Goal: Task Accomplishment & Management: Complete application form

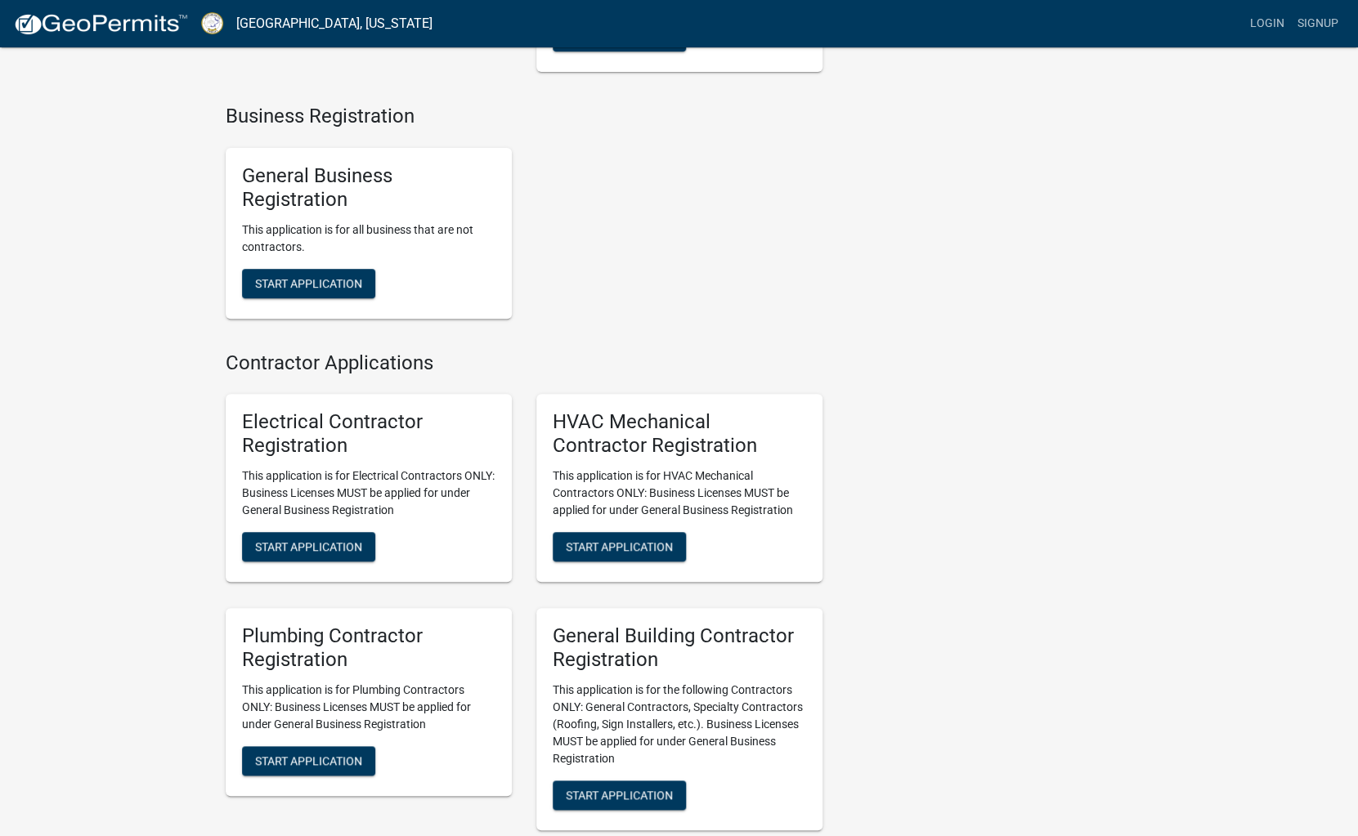
scroll to position [2863, 0]
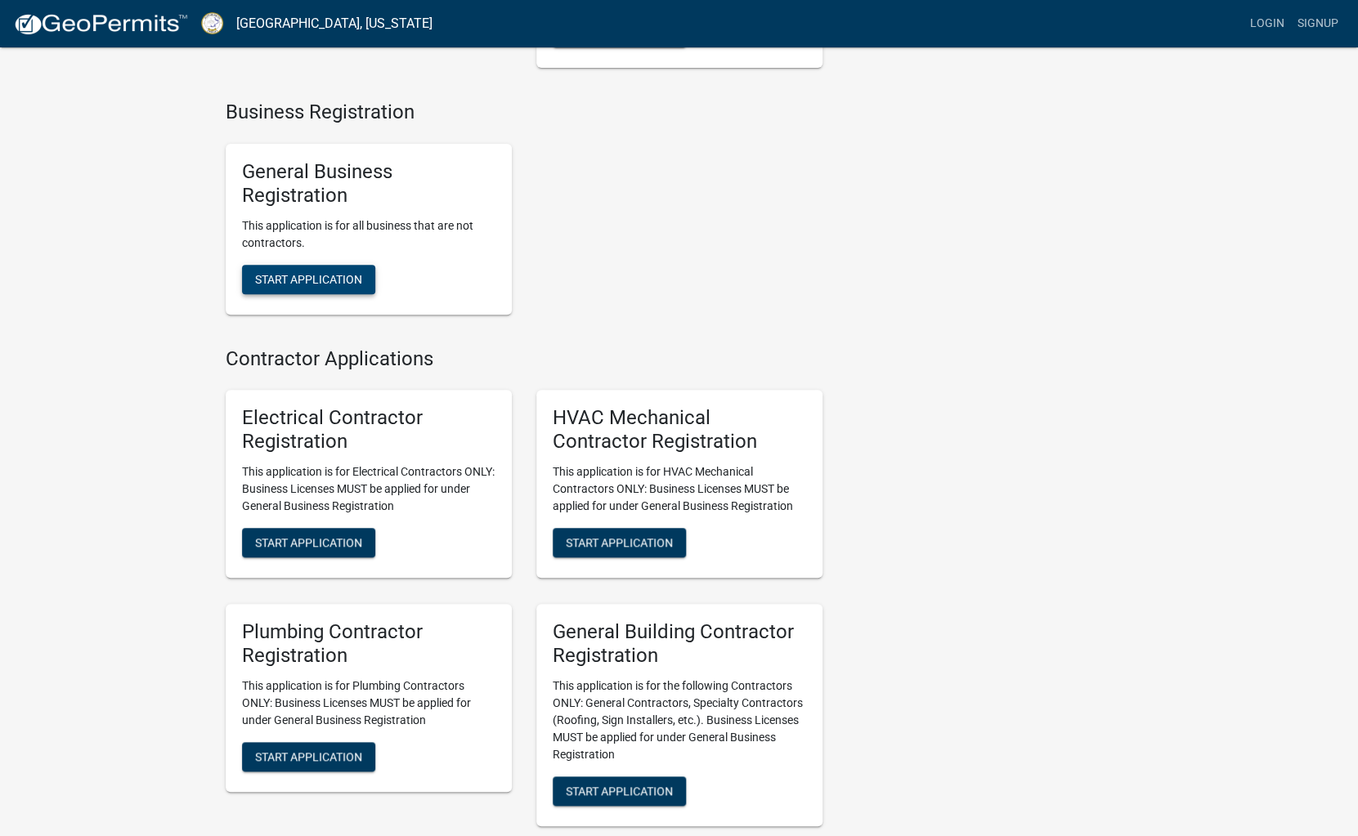
click at [329, 285] on span "Start Application" at bounding box center [308, 278] width 107 height 13
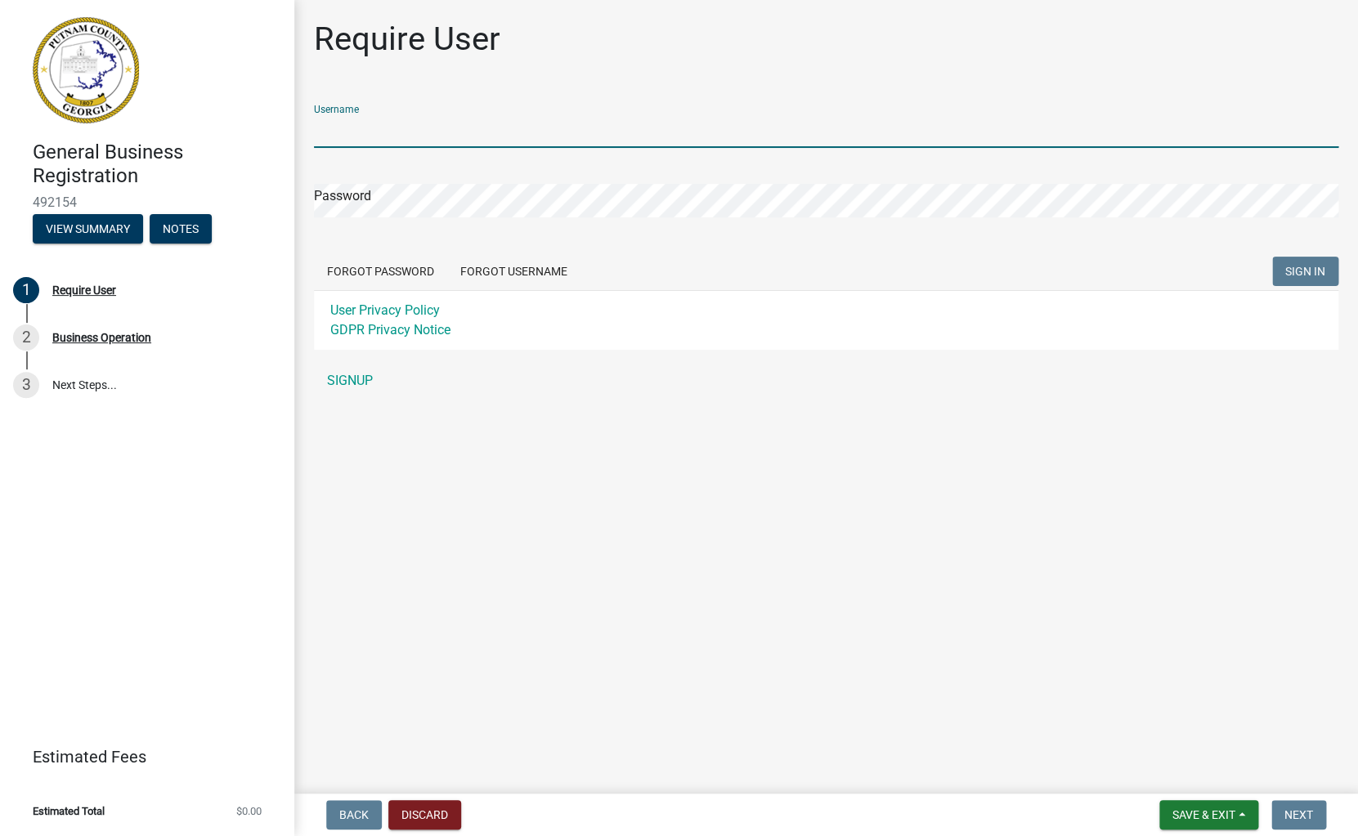
click at [378, 125] on input "Username" at bounding box center [826, 131] width 1024 height 34
click at [1309, 272] on span "SIGN IN" at bounding box center [1305, 271] width 40 height 13
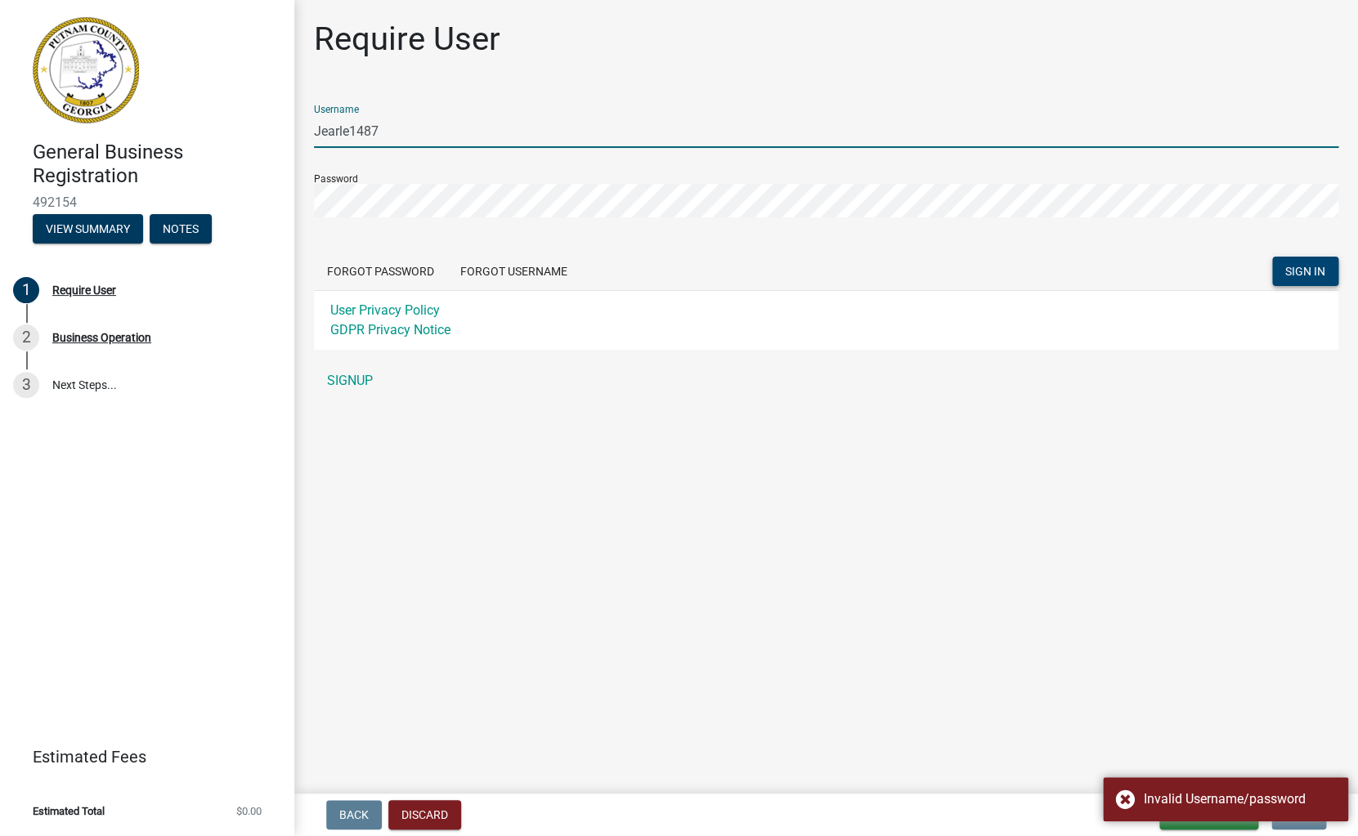
click at [390, 128] on input "Jearle1487" at bounding box center [826, 131] width 1024 height 34
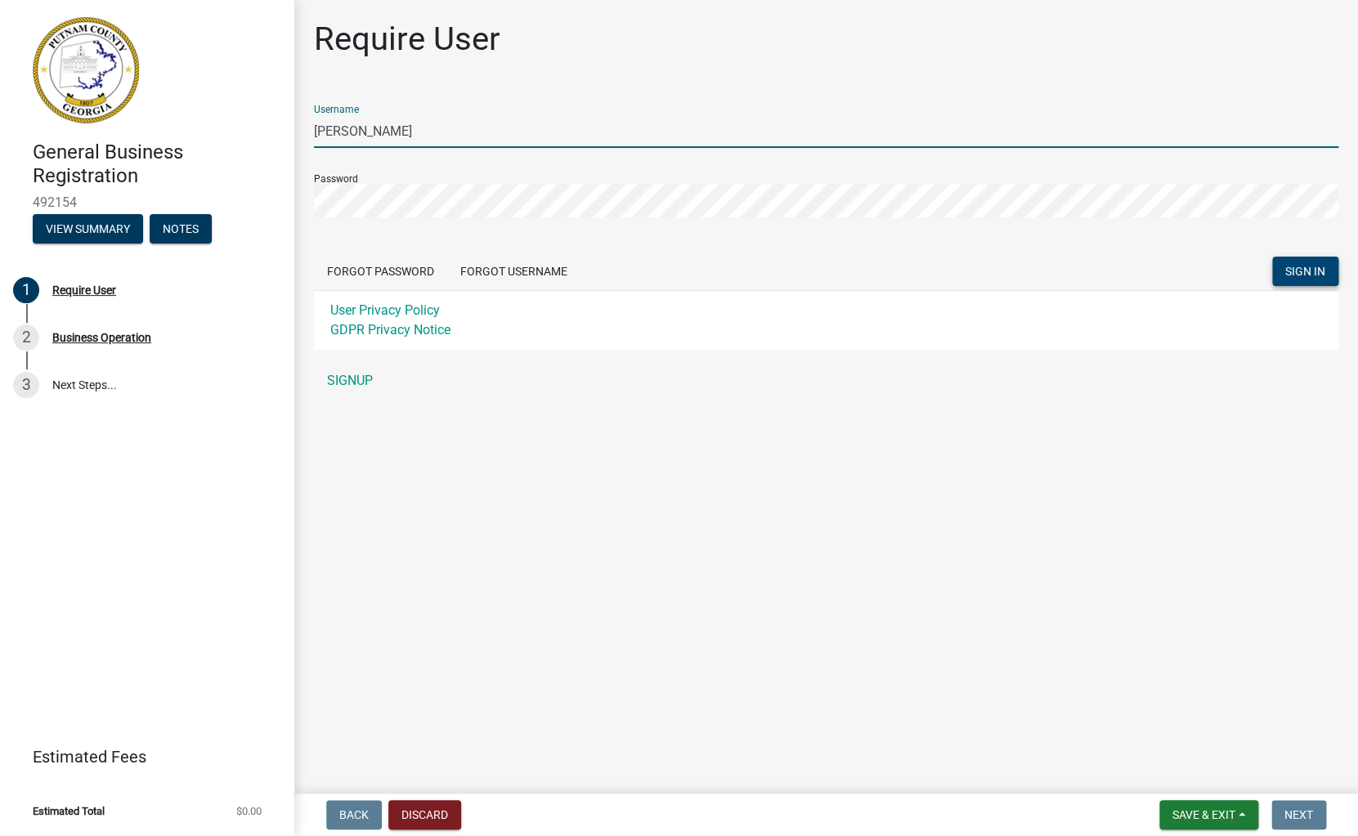
click at [405, 219] on form "Username [PERSON_NAME] Password Forgot Password Forgot Username SIGN IN User Pr…" at bounding box center [826, 221] width 1024 height 258
click at [1294, 272] on span "SIGN IN" at bounding box center [1305, 271] width 40 height 13
click at [1299, 265] on span "SIGN IN" at bounding box center [1305, 271] width 40 height 13
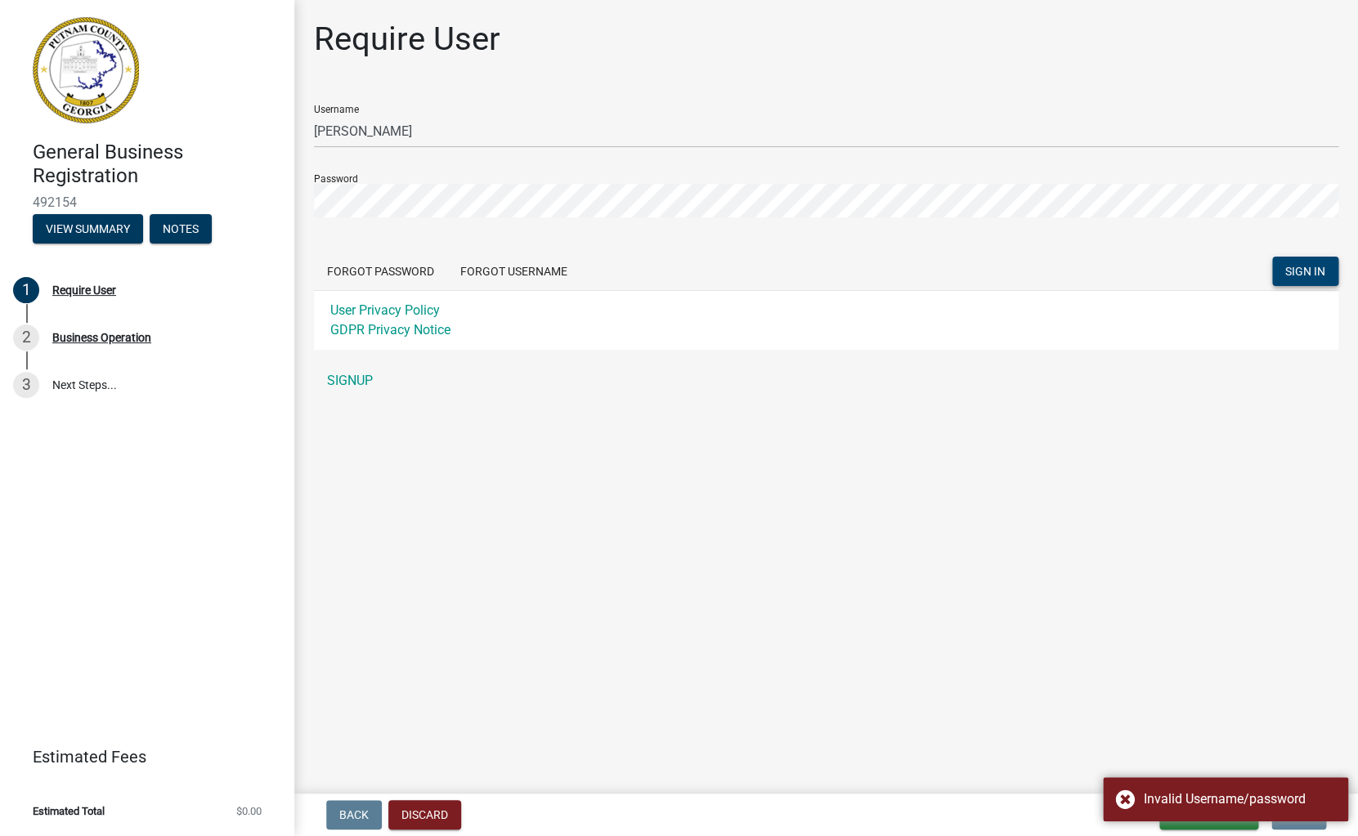
click at [589, 261] on div "Forgot Password Forgot Username SIGN IN" at bounding box center [826, 274] width 1024 height 34
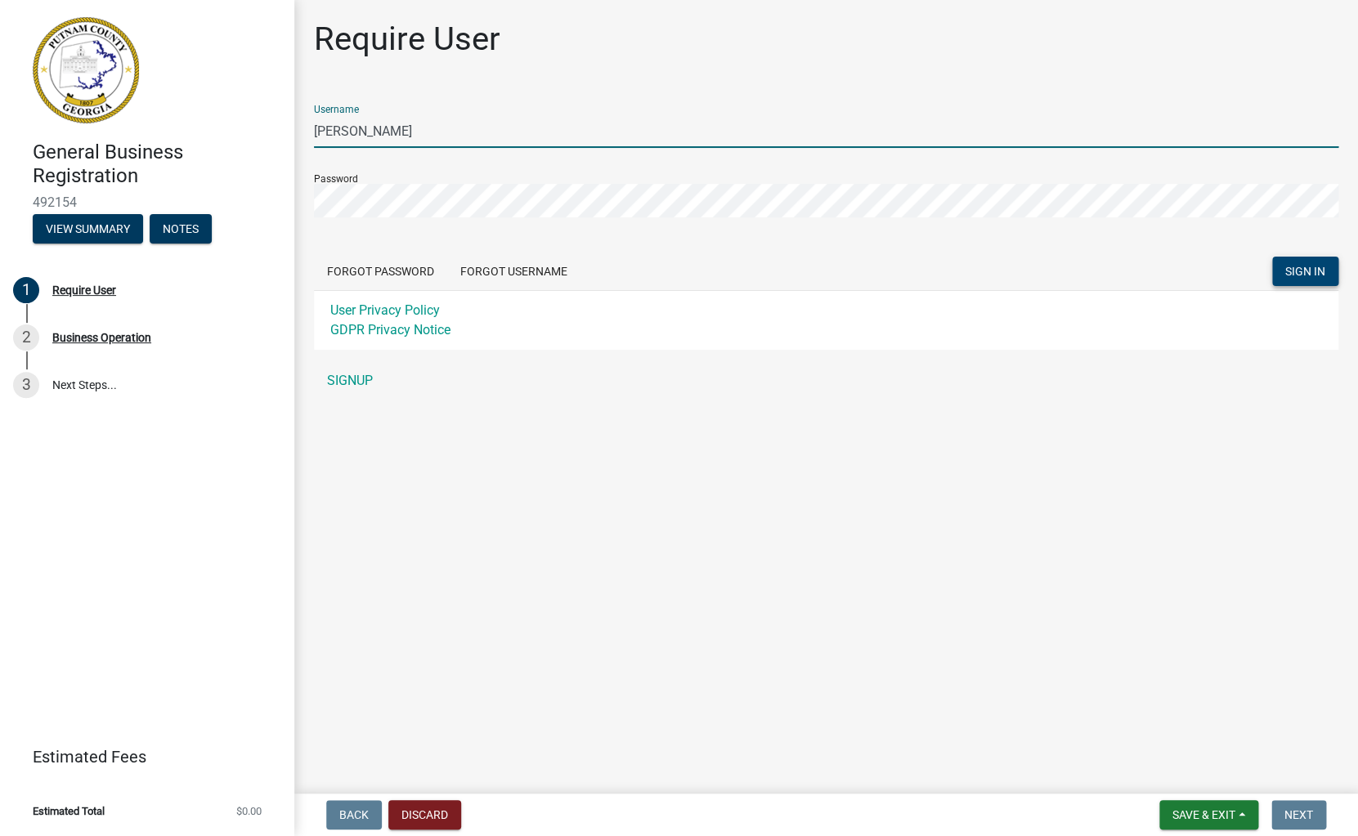
drag, startPoint x: 360, startPoint y: 132, endPoint x: 276, endPoint y: 125, distance: 83.7
click at [314, 126] on input "[PERSON_NAME]" at bounding box center [826, 131] width 1024 height 34
click at [276, 125] on header "General Business Registration 492154 View Summary Notes" at bounding box center [147, 130] width 294 height 261
drag, startPoint x: 369, startPoint y: 128, endPoint x: 209, endPoint y: 127, distance: 159.4
click at [314, 128] on input "Eaqrle" at bounding box center [826, 131] width 1024 height 34
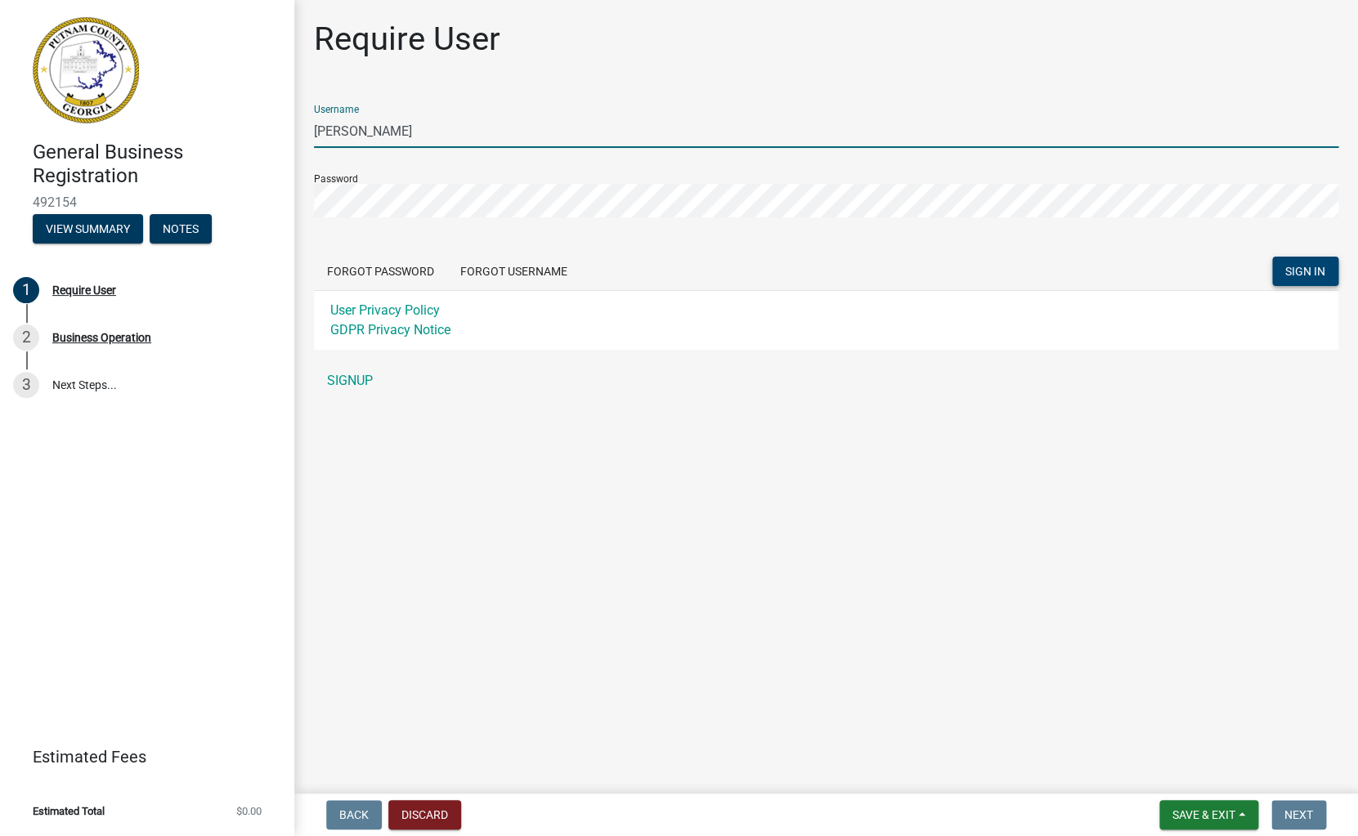
type input "[PERSON_NAME]"
click at [1292, 260] on button "SIGN IN" at bounding box center [1305, 271] width 66 height 29
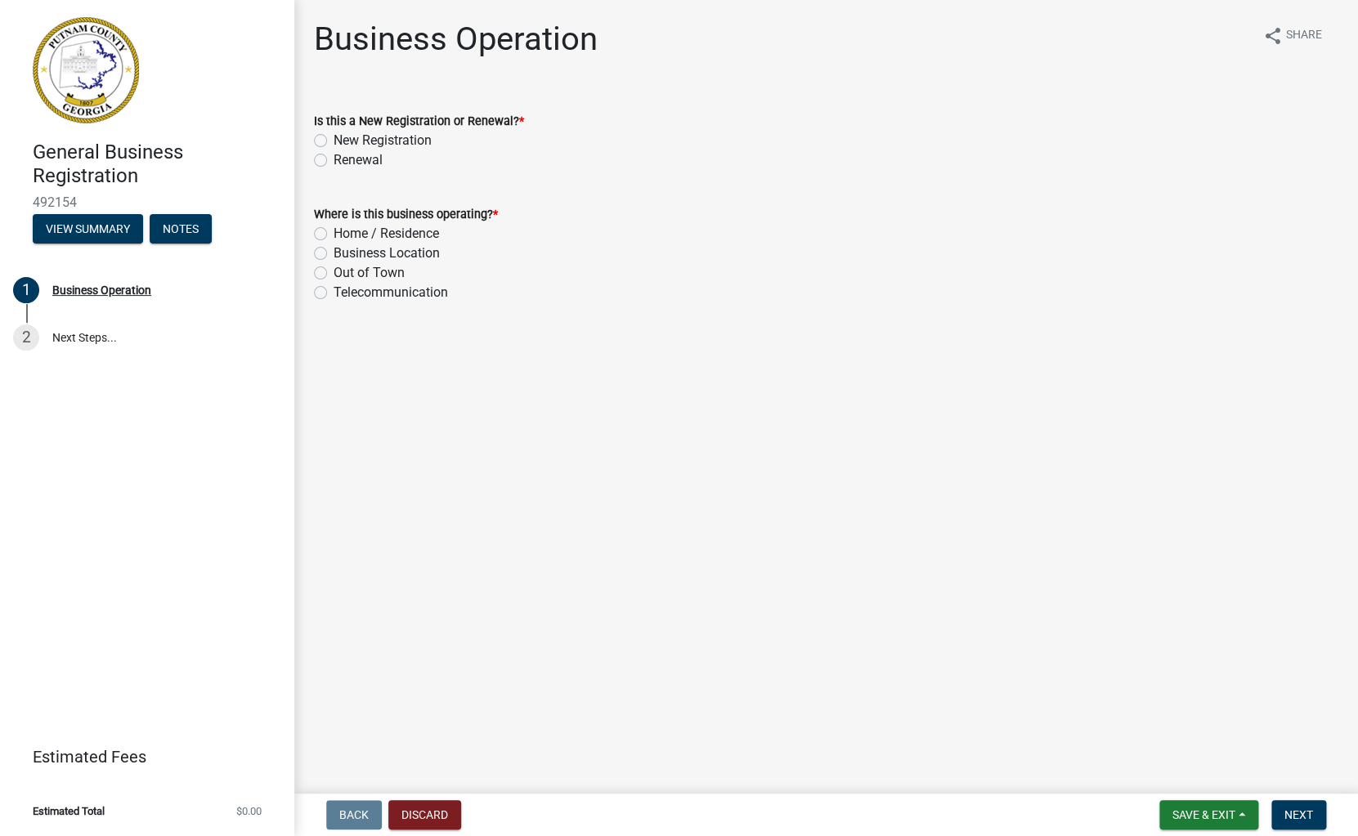
click at [334, 139] on label "New Registration" at bounding box center [383, 141] width 98 height 20
click at [334, 139] on input "New Registration" at bounding box center [339, 136] width 11 height 11
radio input "true"
click at [334, 232] on label "Home / Residence" at bounding box center [386, 234] width 105 height 20
click at [334, 232] on input "Home / Residence" at bounding box center [339, 229] width 11 height 11
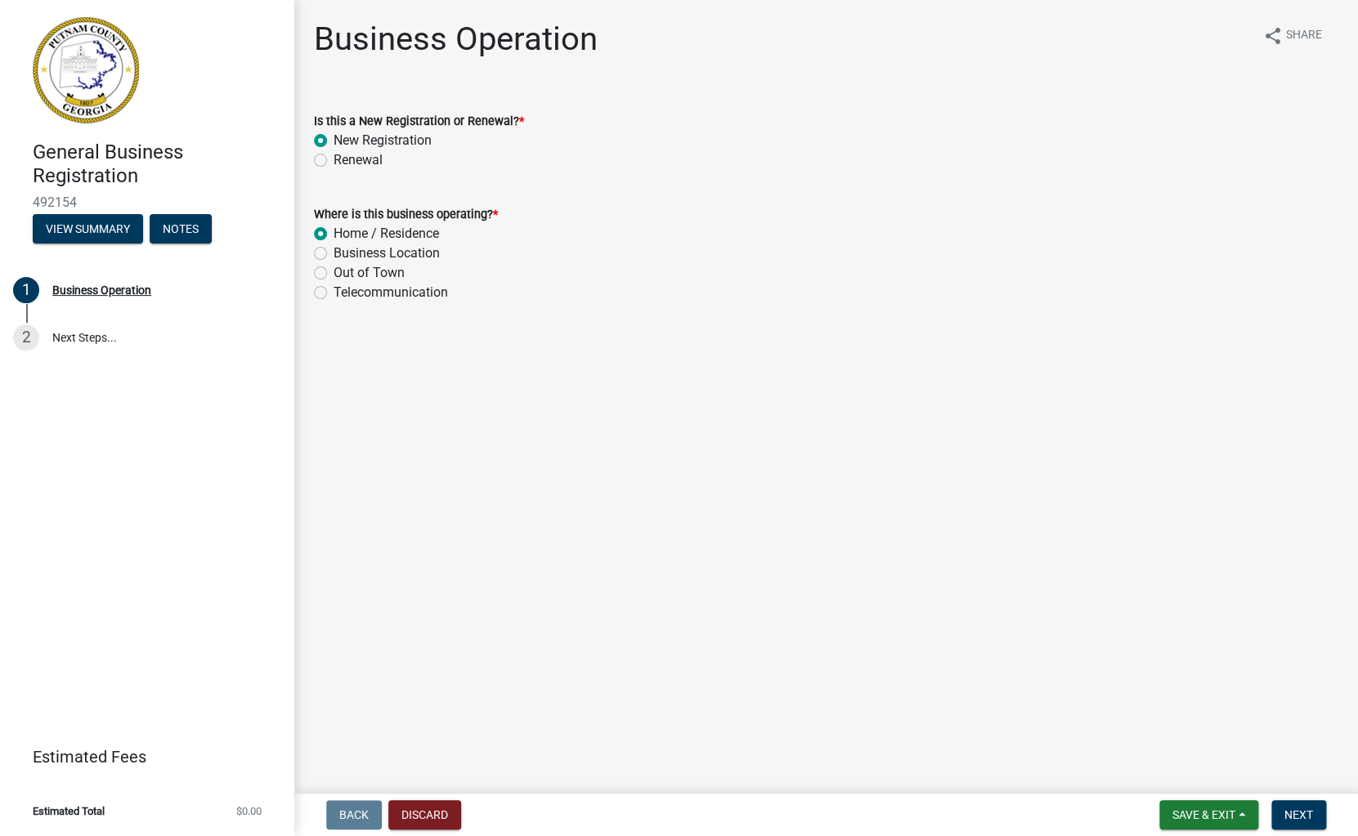
radio input "true"
click at [1297, 817] on span "Next" at bounding box center [1298, 814] width 29 height 13
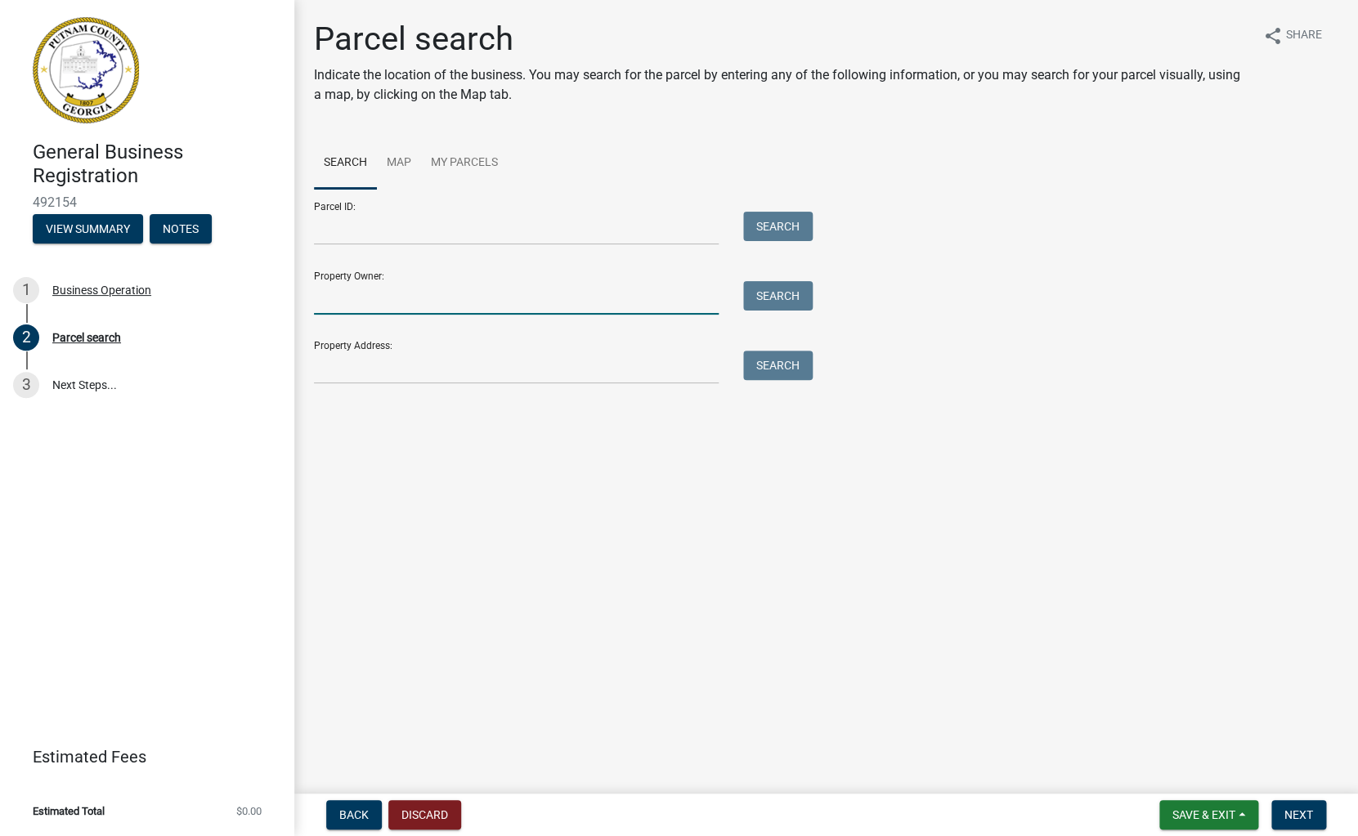
click at [384, 300] on input "Property Owner:" at bounding box center [516, 298] width 405 height 34
click at [356, 388] on div "Parcel search Indicate the location of the business. You may search for the par…" at bounding box center [826, 209] width 1049 height 379
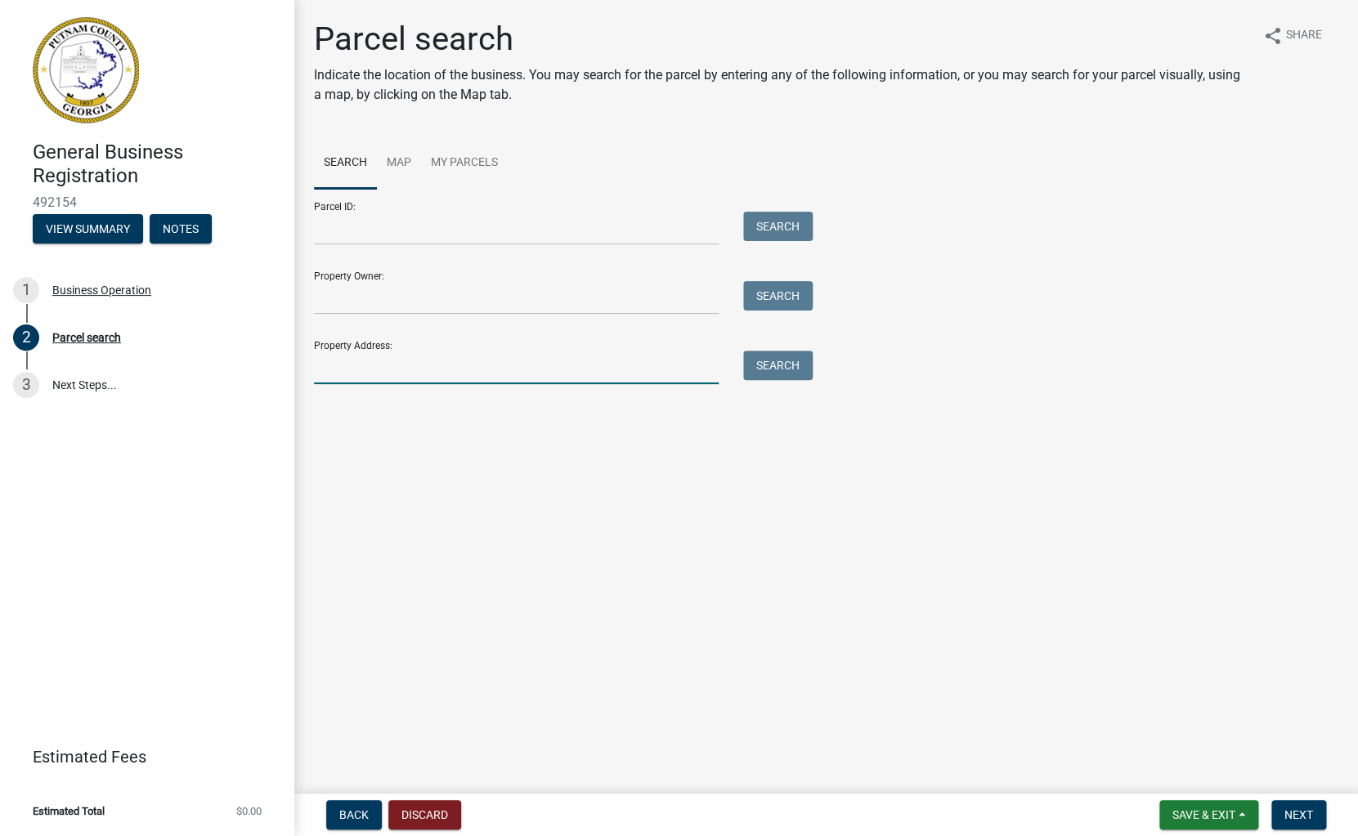
click at [356, 371] on input "Property Address:" at bounding box center [516, 368] width 405 height 34
type input "[GEOGRAPHIC_DATA]"
click at [777, 362] on button "Search" at bounding box center [777, 365] width 69 height 29
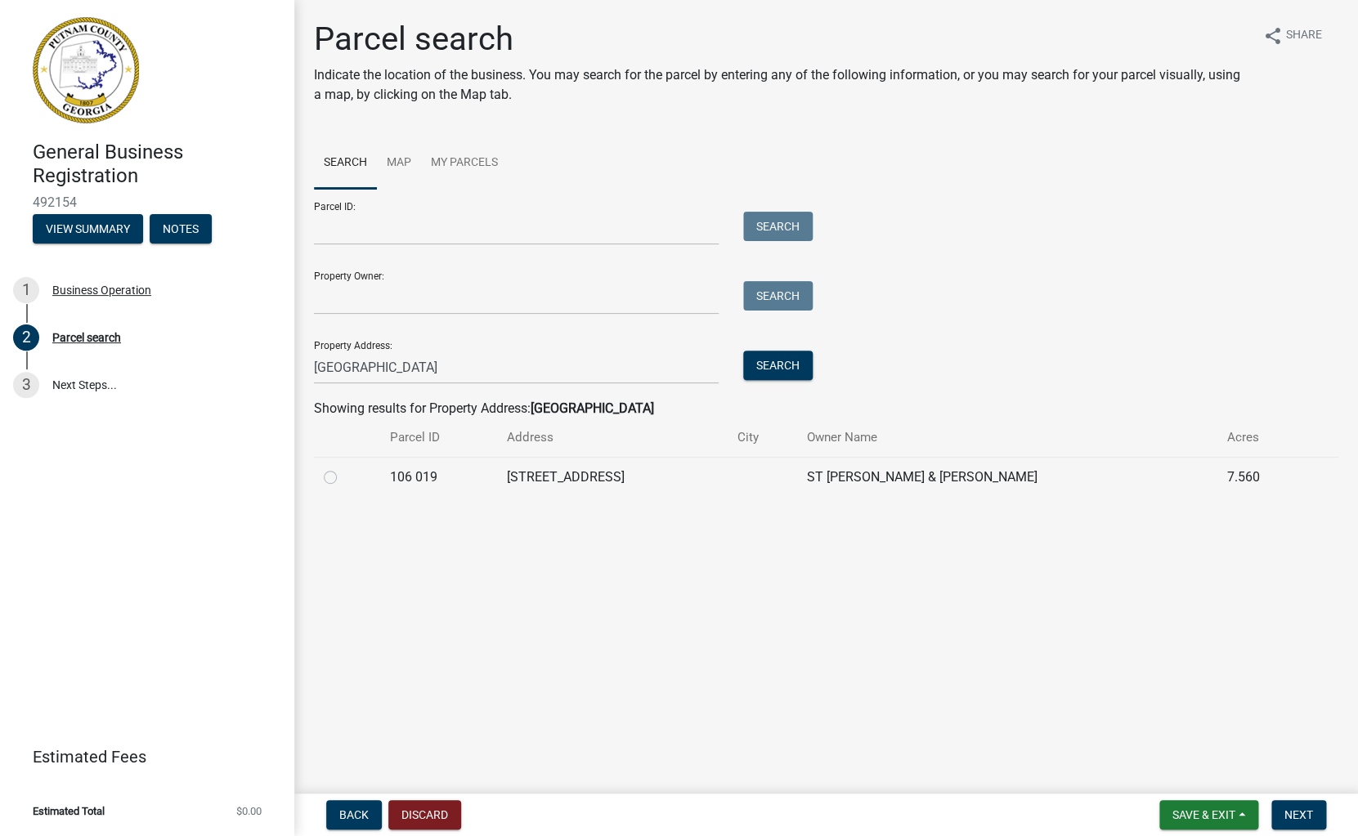
click at [343, 468] on label at bounding box center [343, 468] width 0 height 0
click at [343, 478] on 019 "radio" at bounding box center [348, 473] width 11 height 11
radio 019 "true"
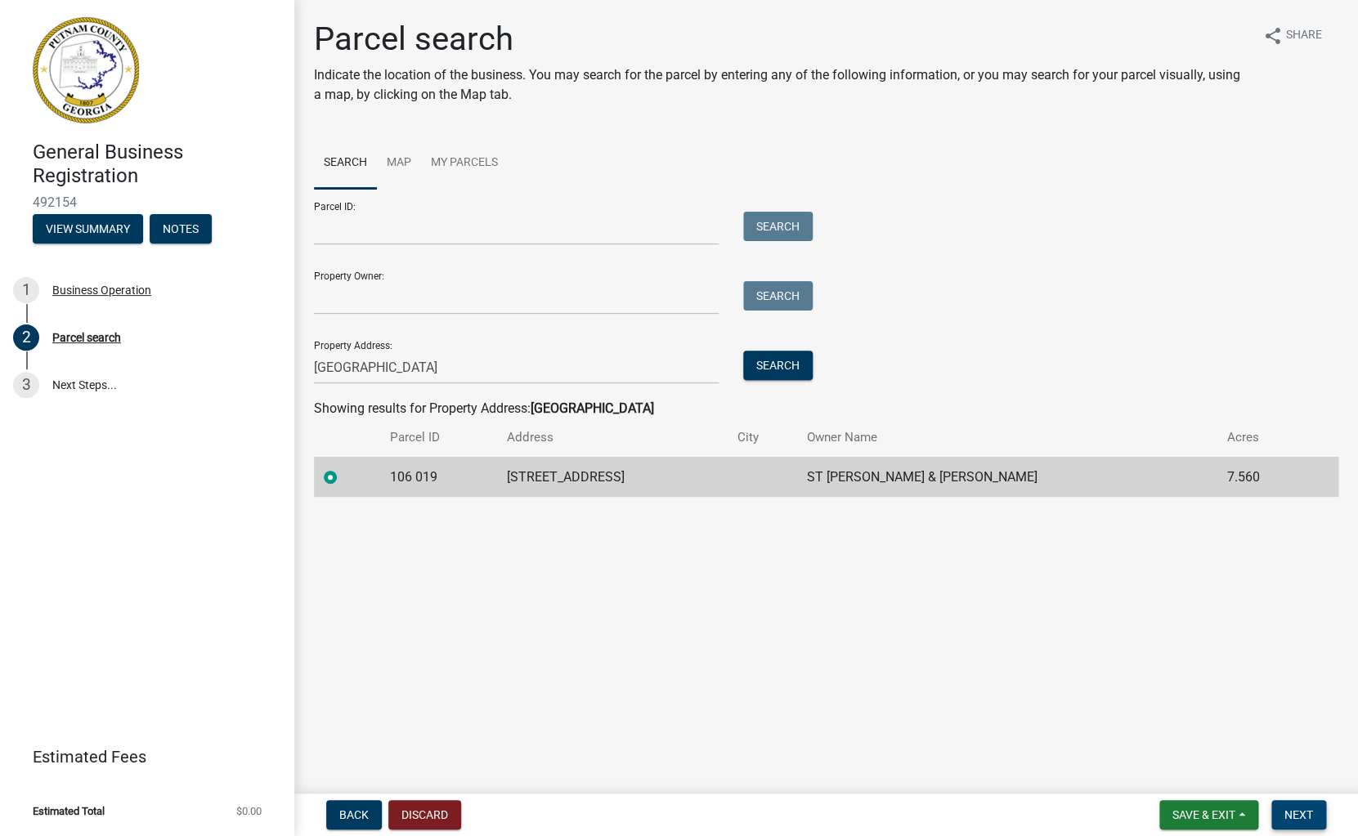
click at [1311, 817] on span "Next" at bounding box center [1298, 814] width 29 height 13
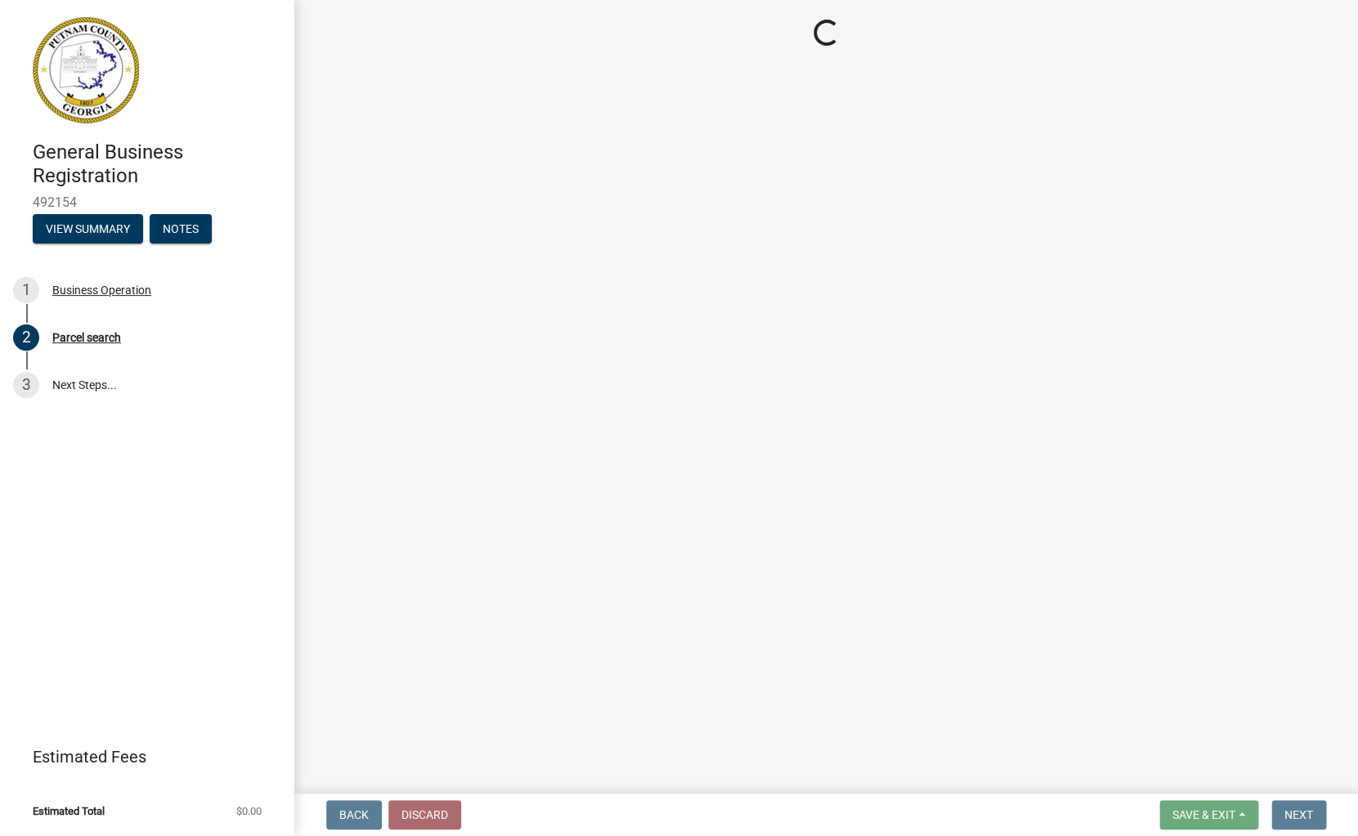
select select "GA"
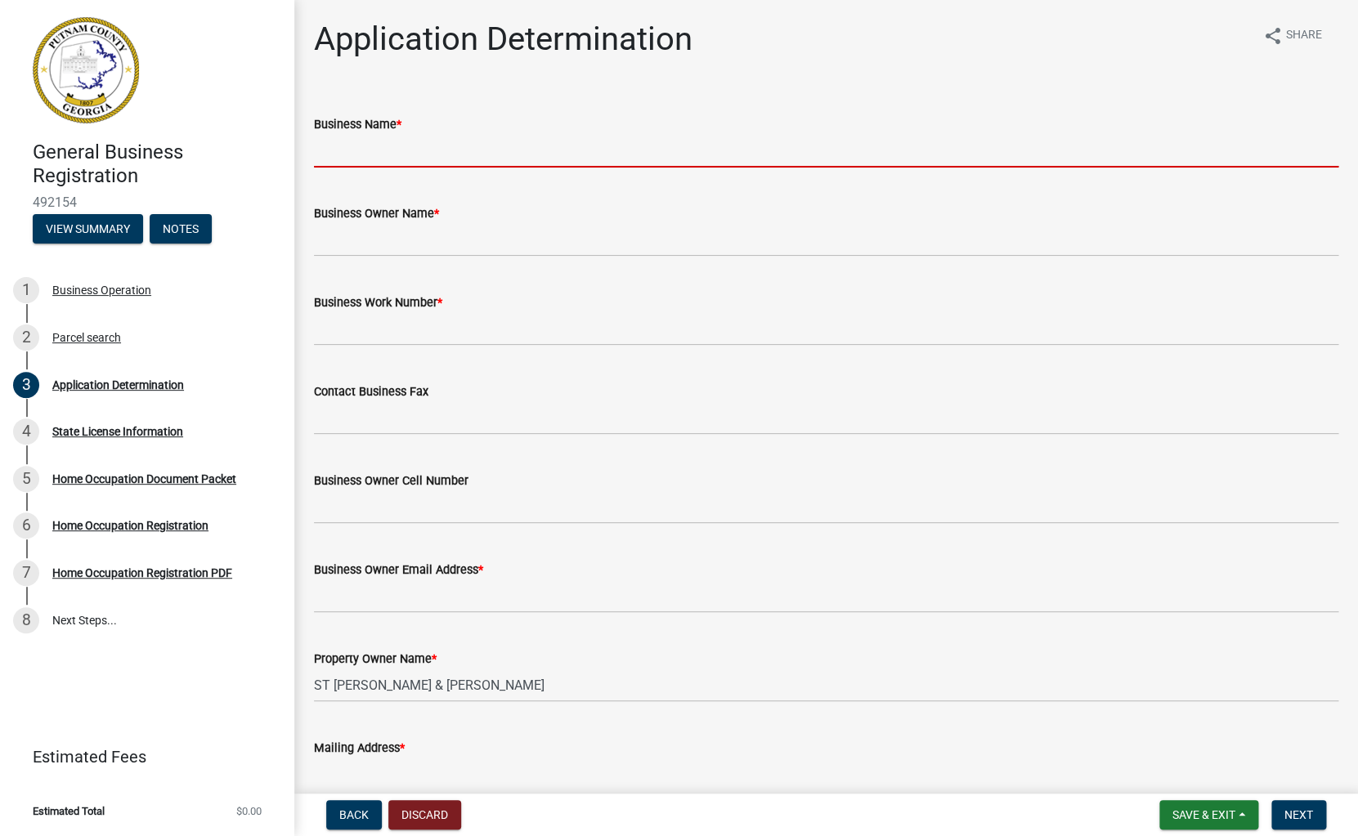
click at [382, 154] on input "Business Name *" at bounding box center [826, 151] width 1024 height 34
type input "JRE Custom Homes"
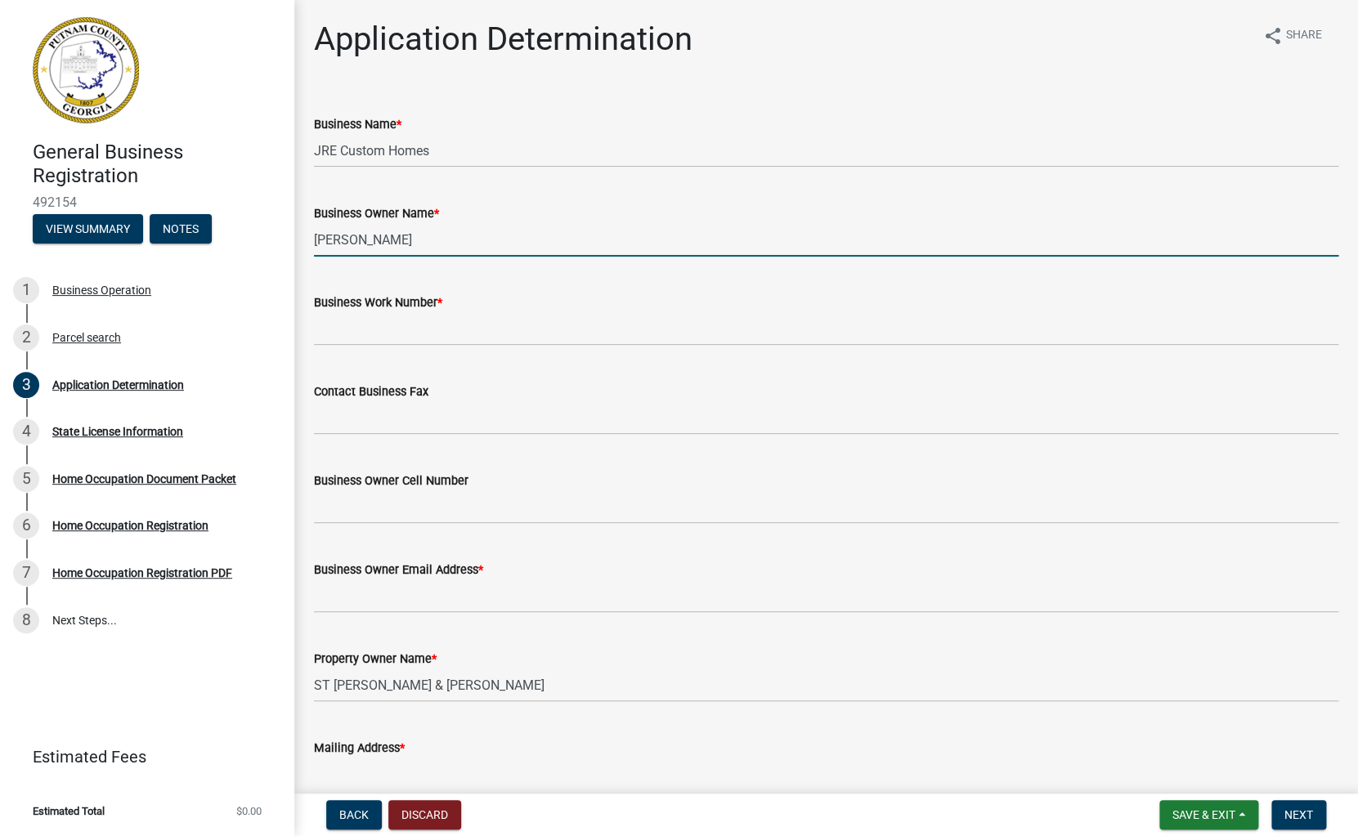
type input "[PERSON_NAME]"
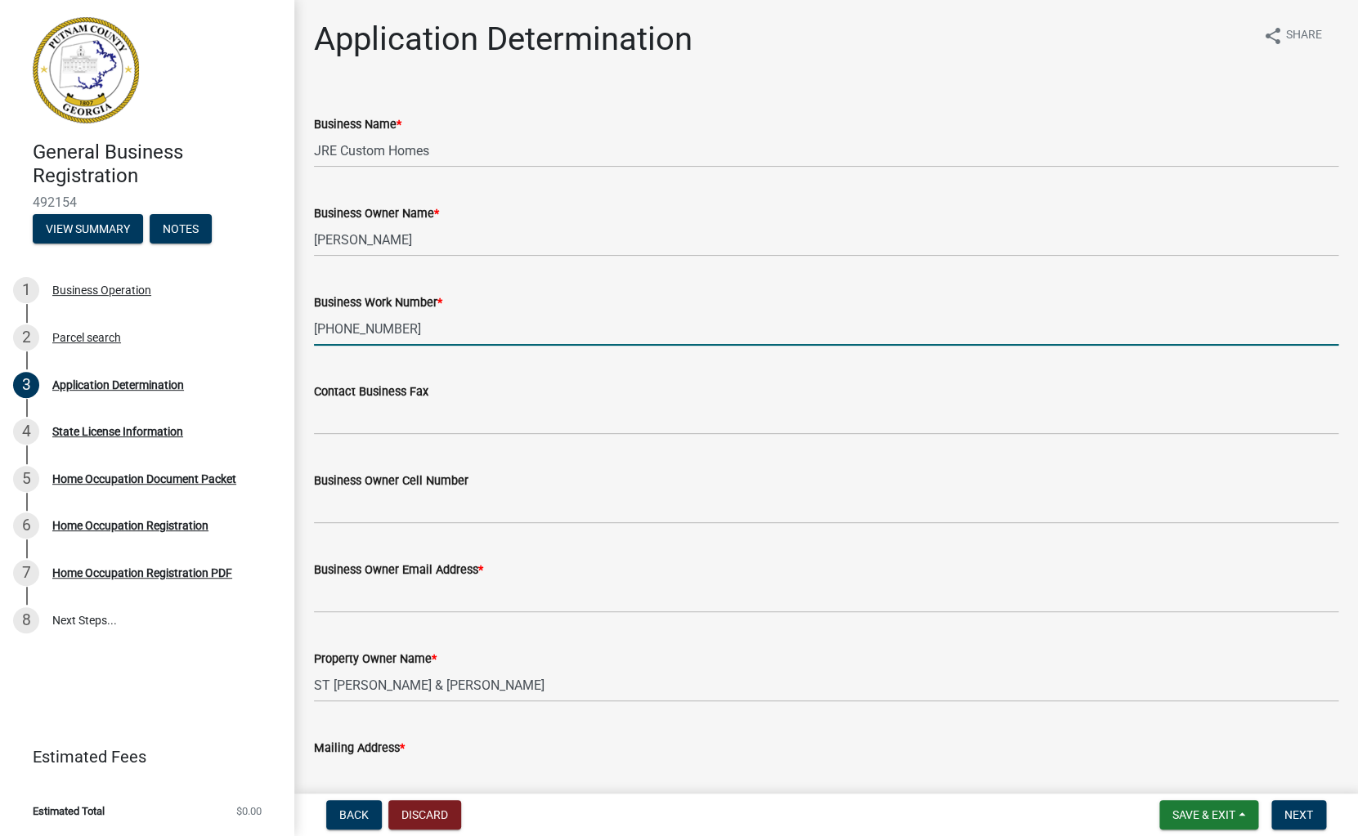
type input "[PHONE_NUMBER]"
click at [343, 427] on input "Contact Business Fax" at bounding box center [826, 418] width 1024 height 34
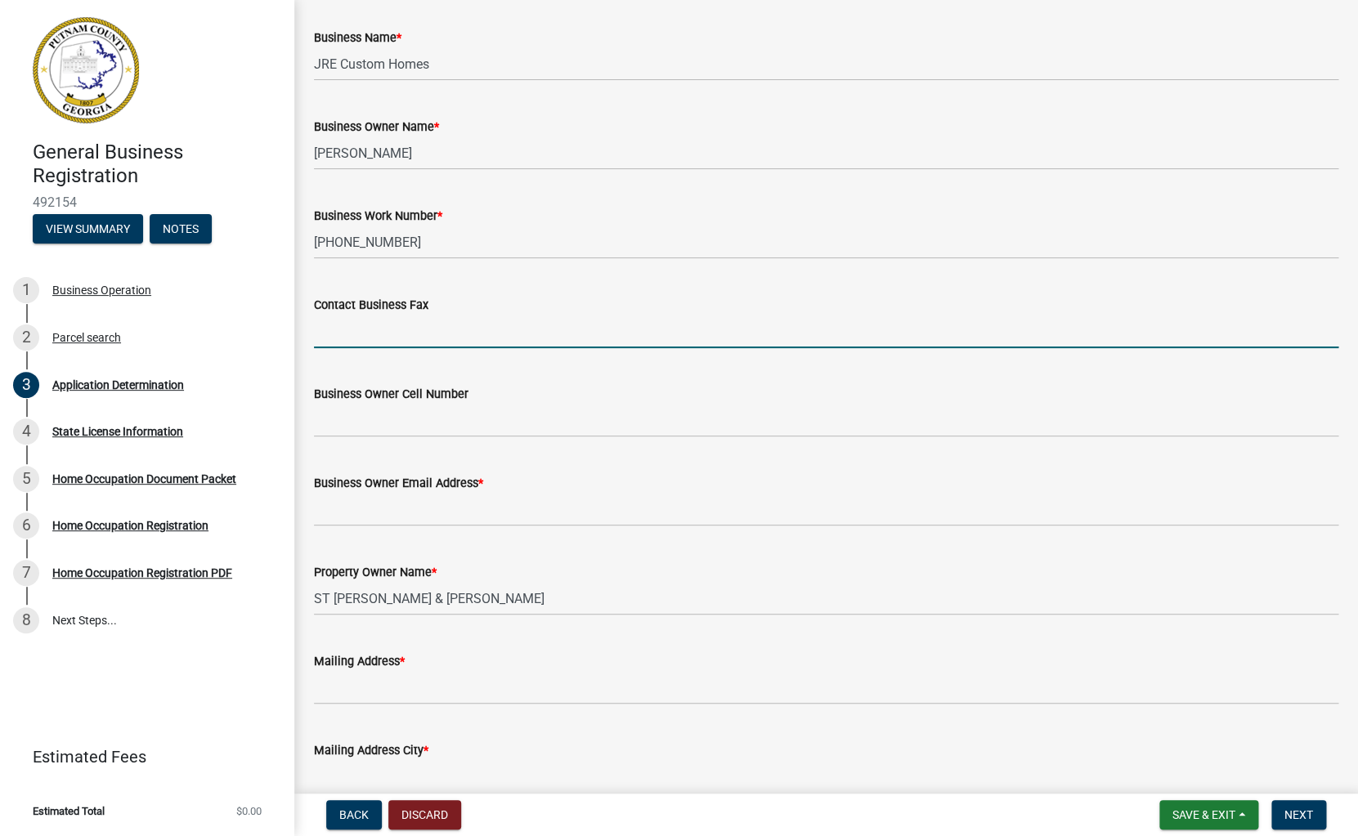
scroll to position [94, 0]
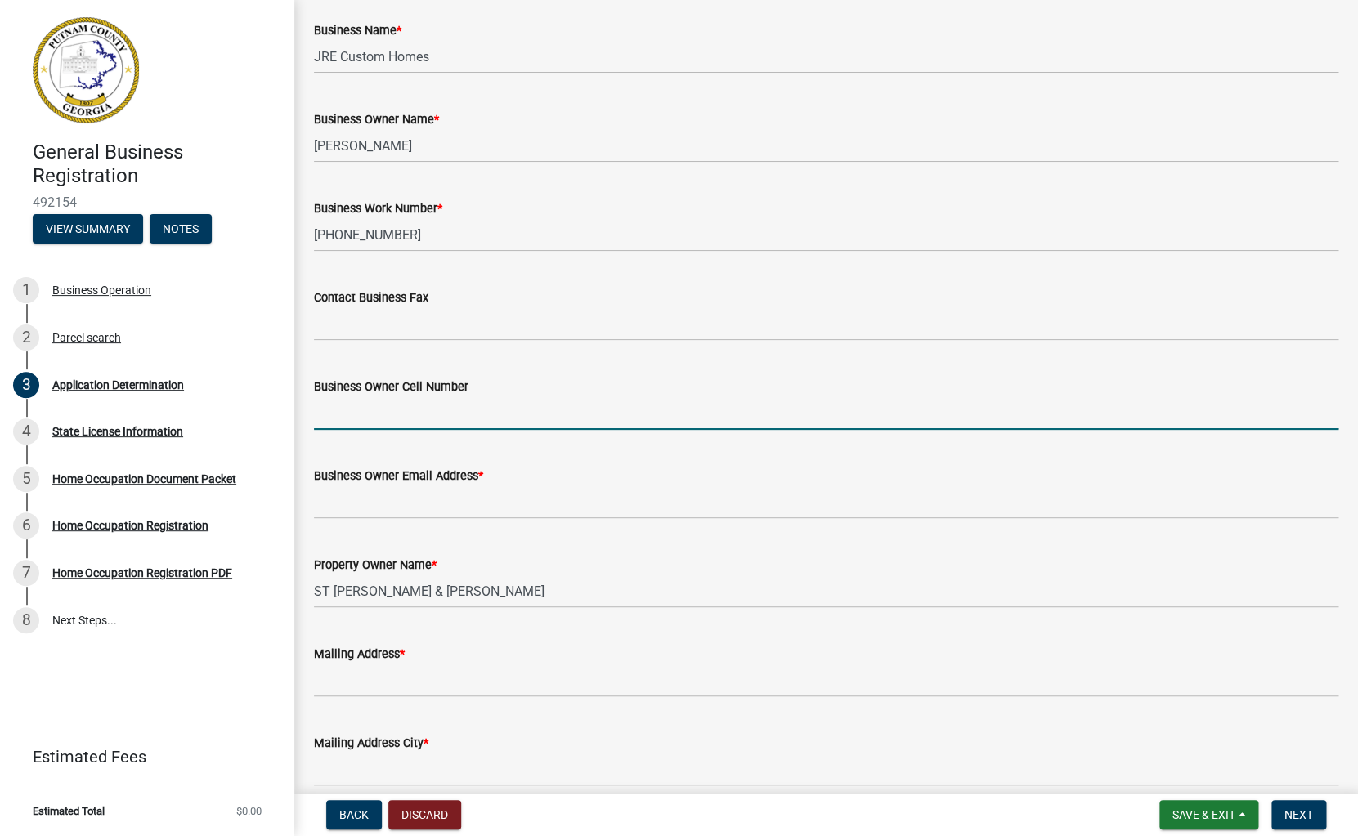
click at [338, 420] on input "Business Owner Cell Number" at bounding box center [826, 413] width 1024 height 34
type input "[PHONE_NUMBER]"
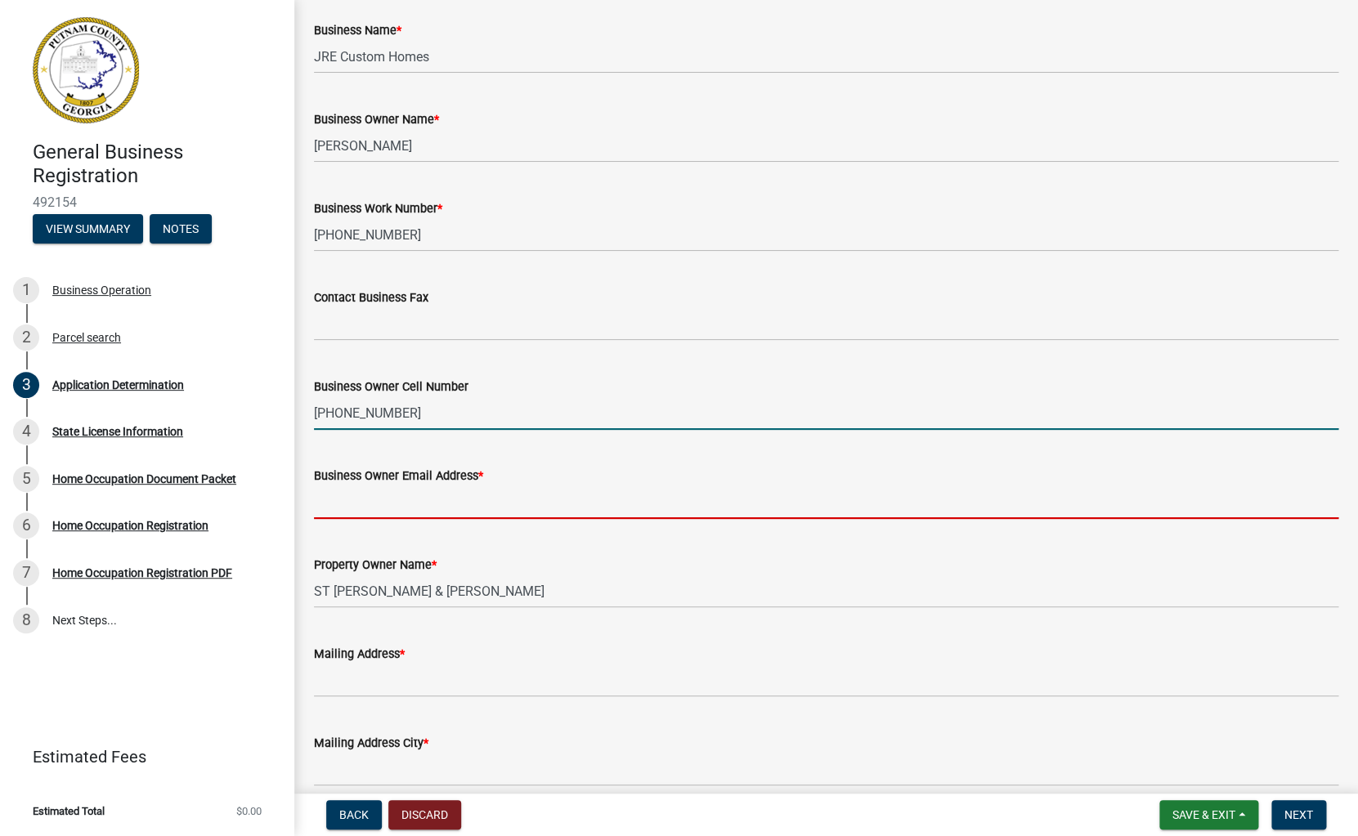
click at [344, 514] on input "Business Owner Email Address *" at bounding box center [826, 503] width 1024 height 34
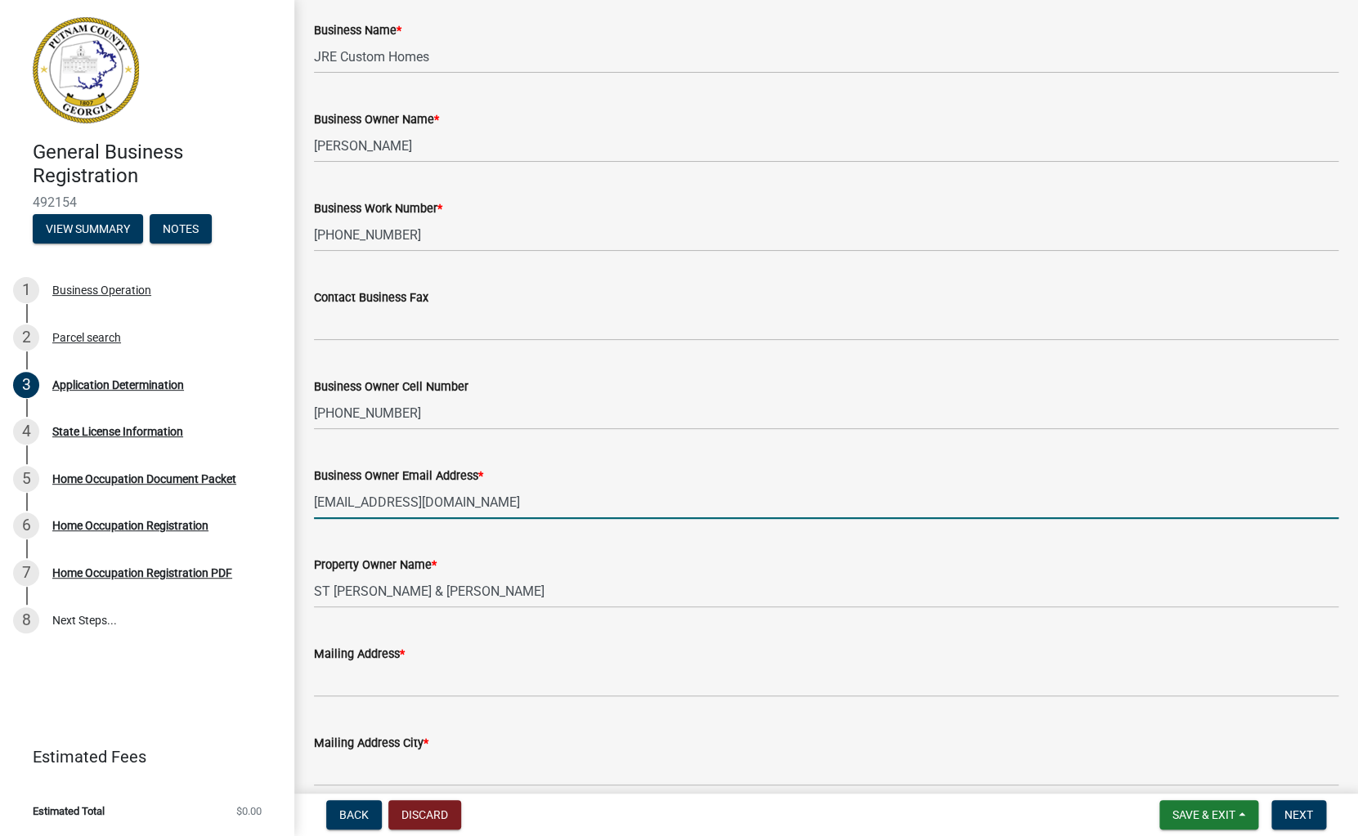
type input "[EMAIL_ADDRESS][DOMAIN_NAME]"
click at [557, 424] on input "[PHONE_NUMBER]" at bounding box center [826, 413] width 1024 height 34
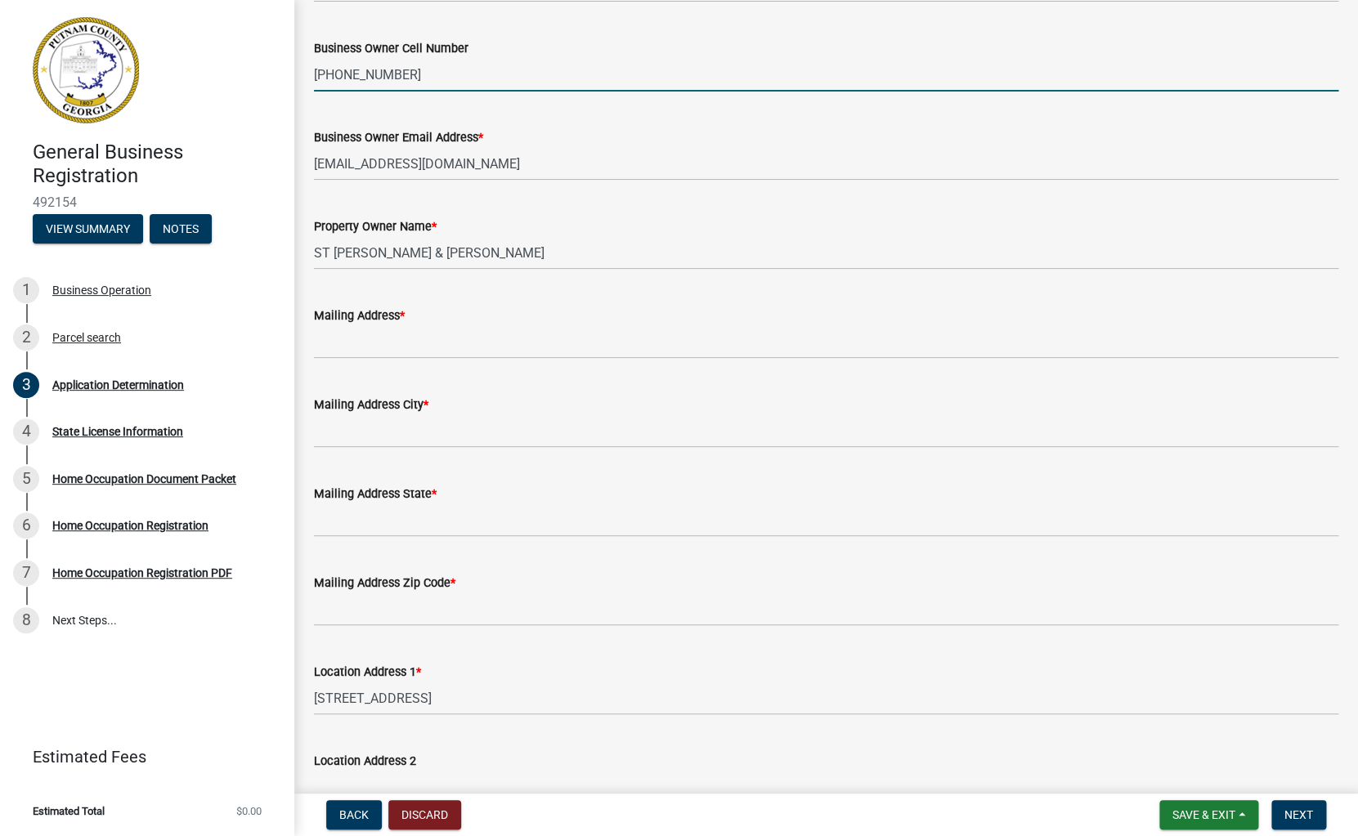
scroll to position [432, 0]
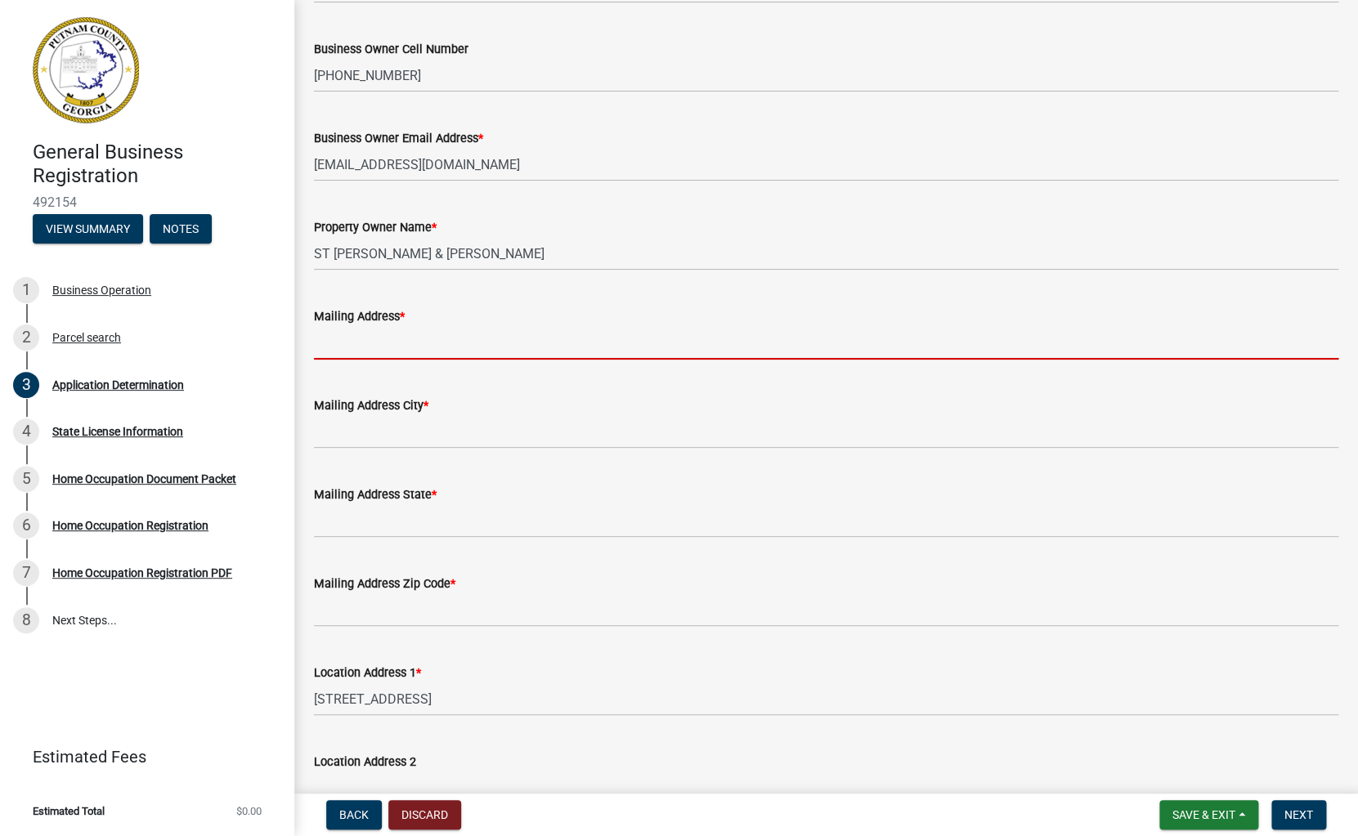
click at [336, 338] on input "Mailing Address *" at bounding box center [826, 343] width 1024 height 34
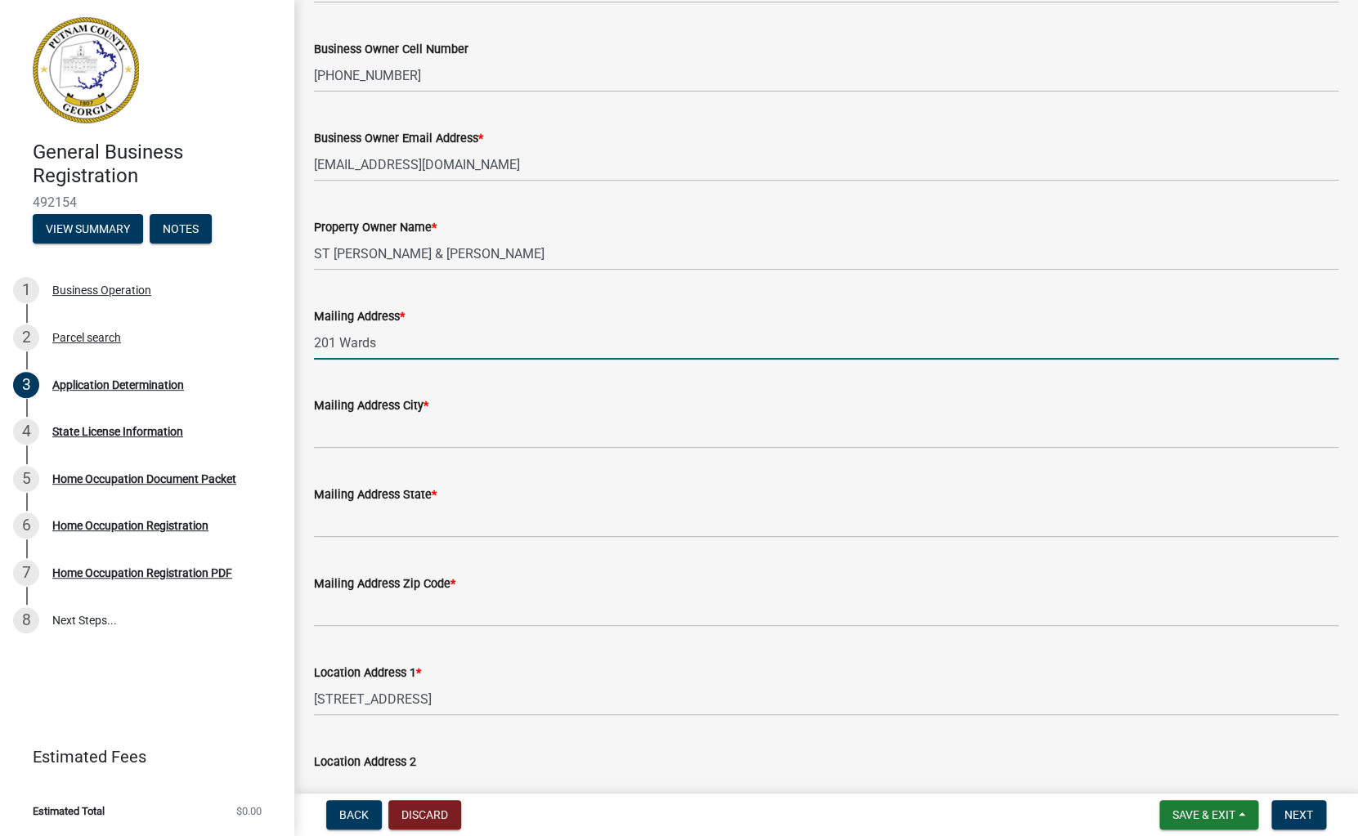
type input "[STREET_ADDRESS]"
type input "Eatonton"
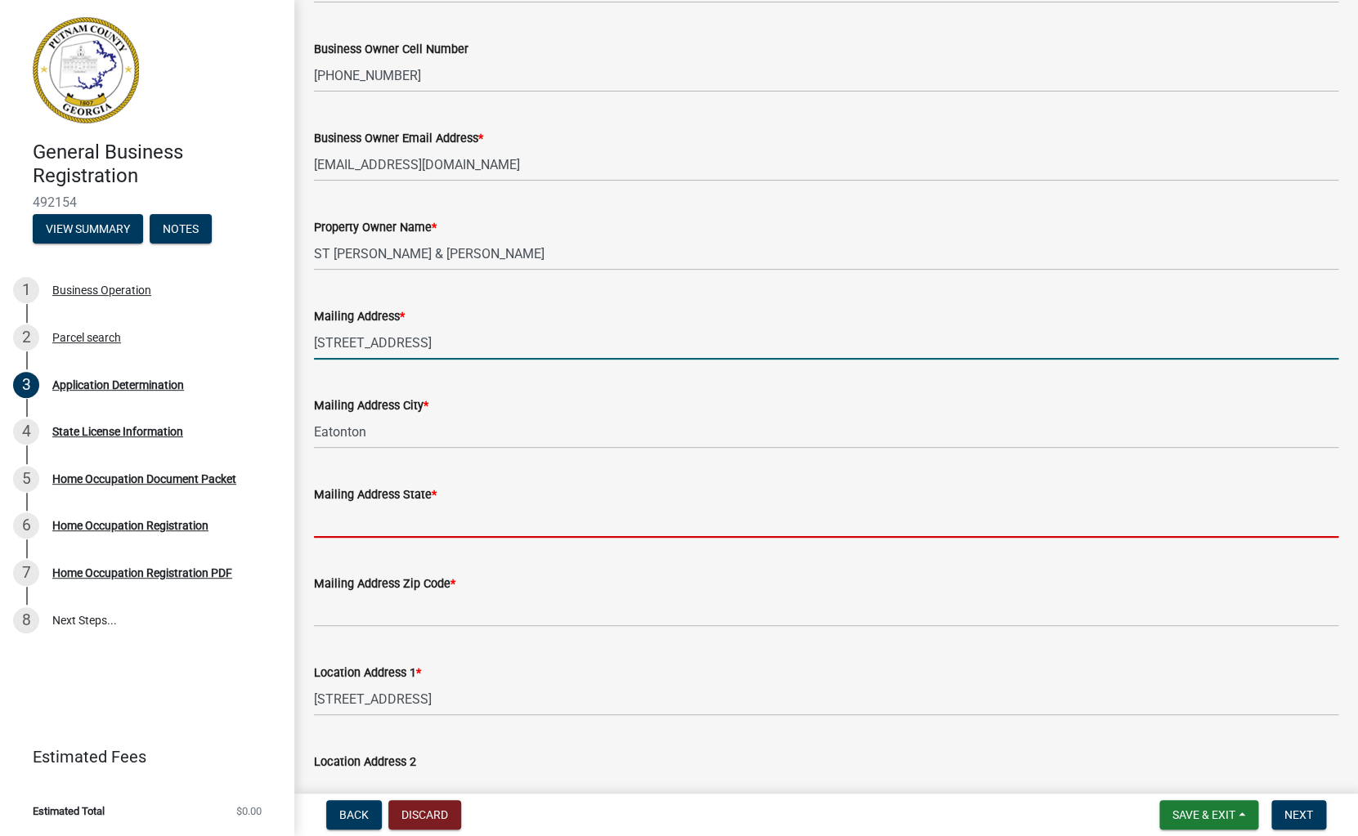
type input "GA"
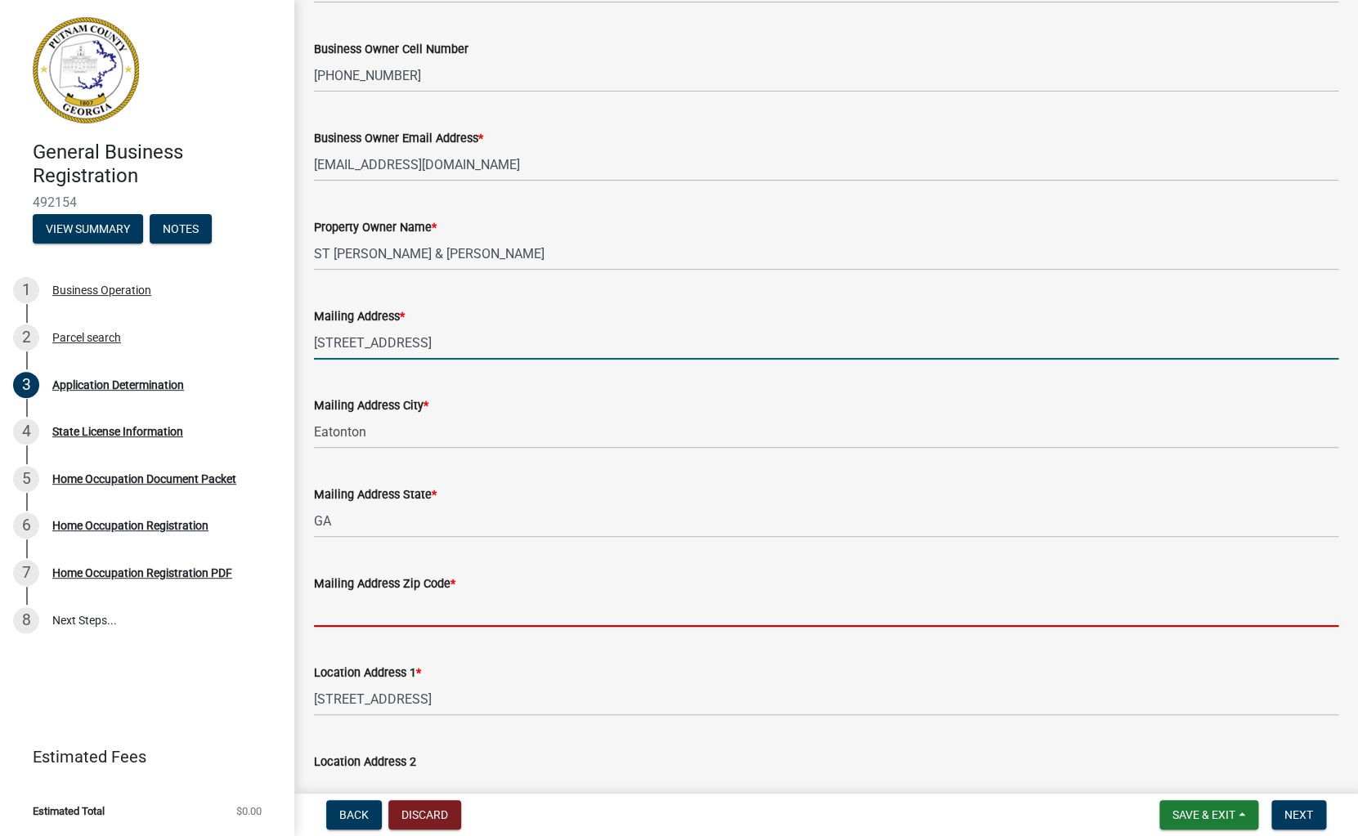
type input "31024"
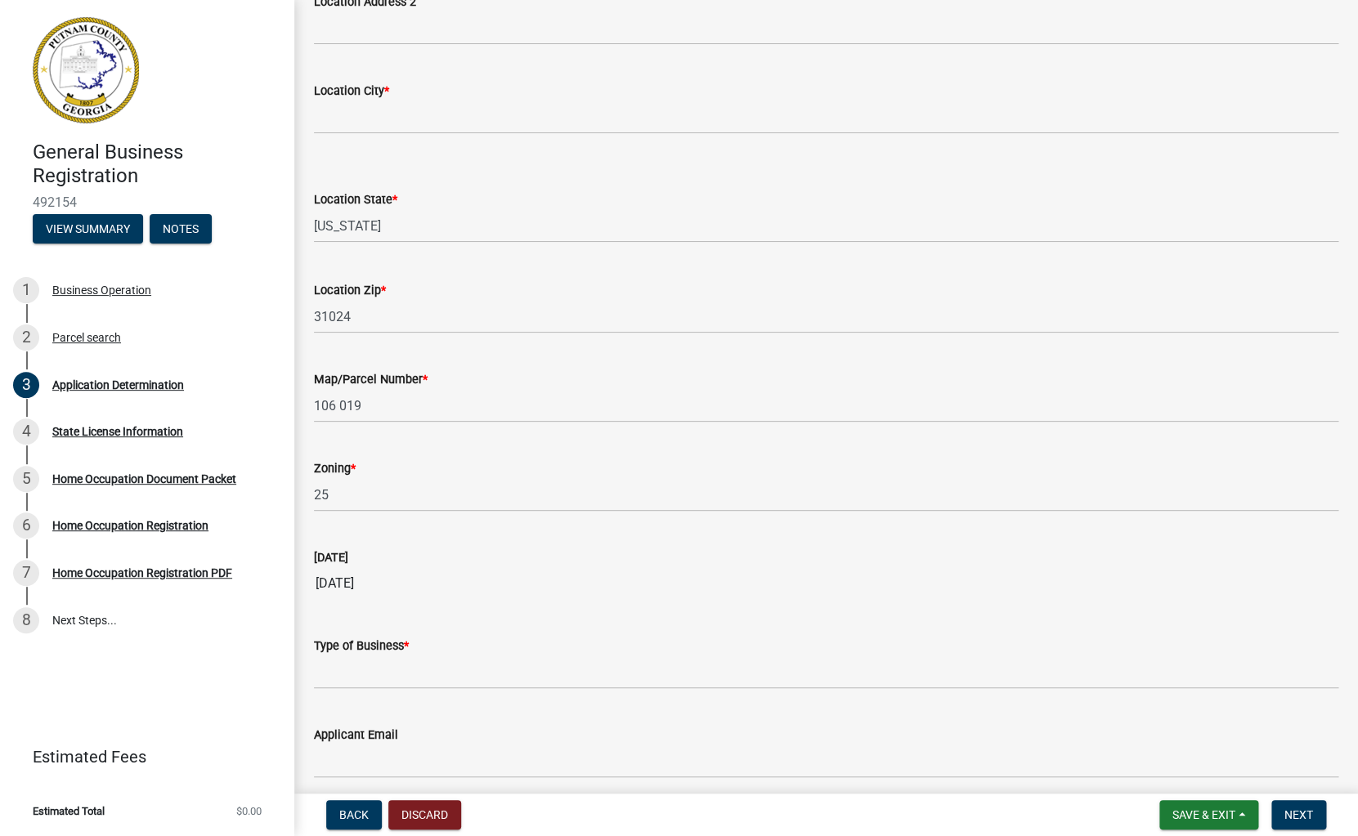
scroll to position [1260, 0]
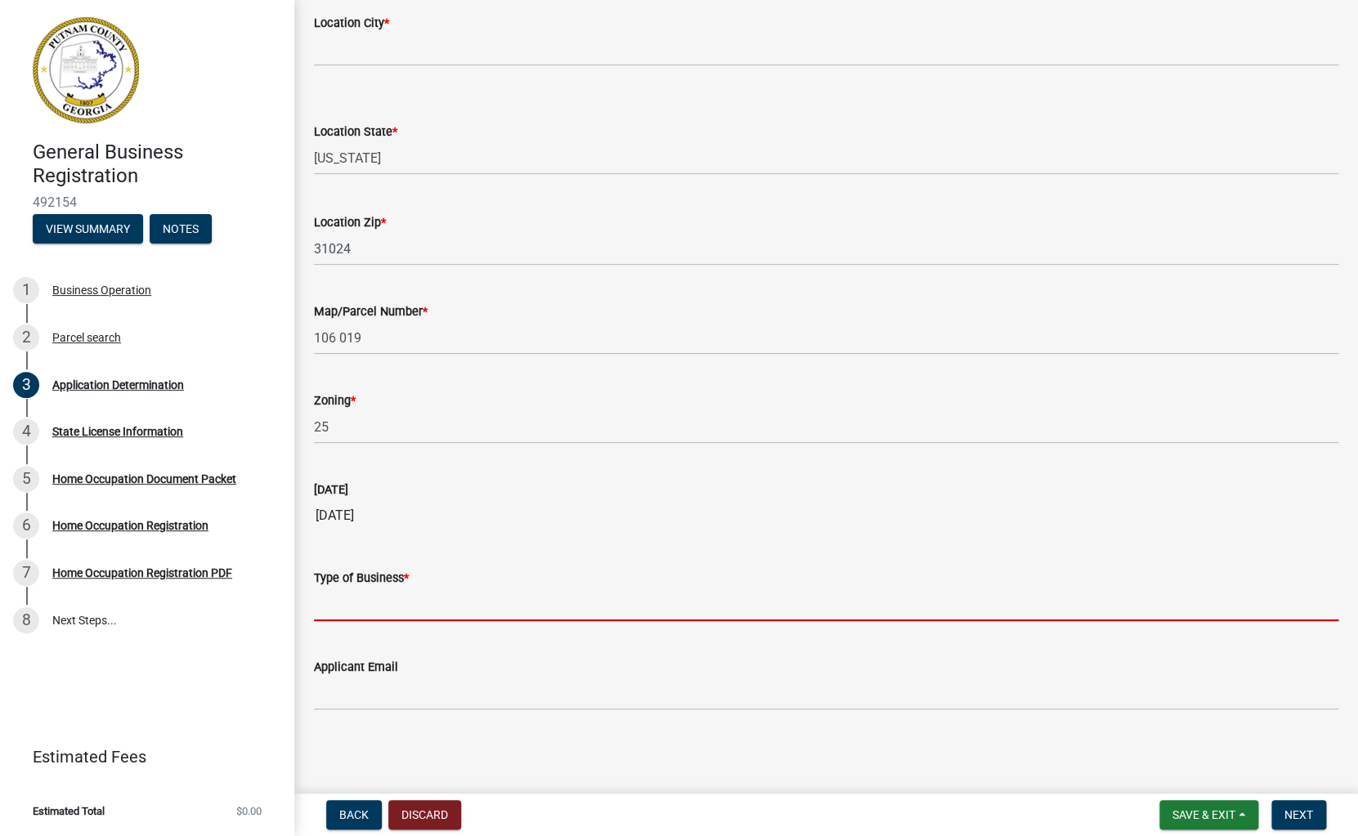
click at [366, 607] on input "Type of Business *" at bounding box center [826, 605] width 1024 height 34
drag, startPoint x: 383, startPoint y: 612, endPoint x: 537, endPoint y: 605, distance: 153.8
click at [536, 605] on input "Residential Remodeler" at bounding box center [826, 605] width 1024 height 34
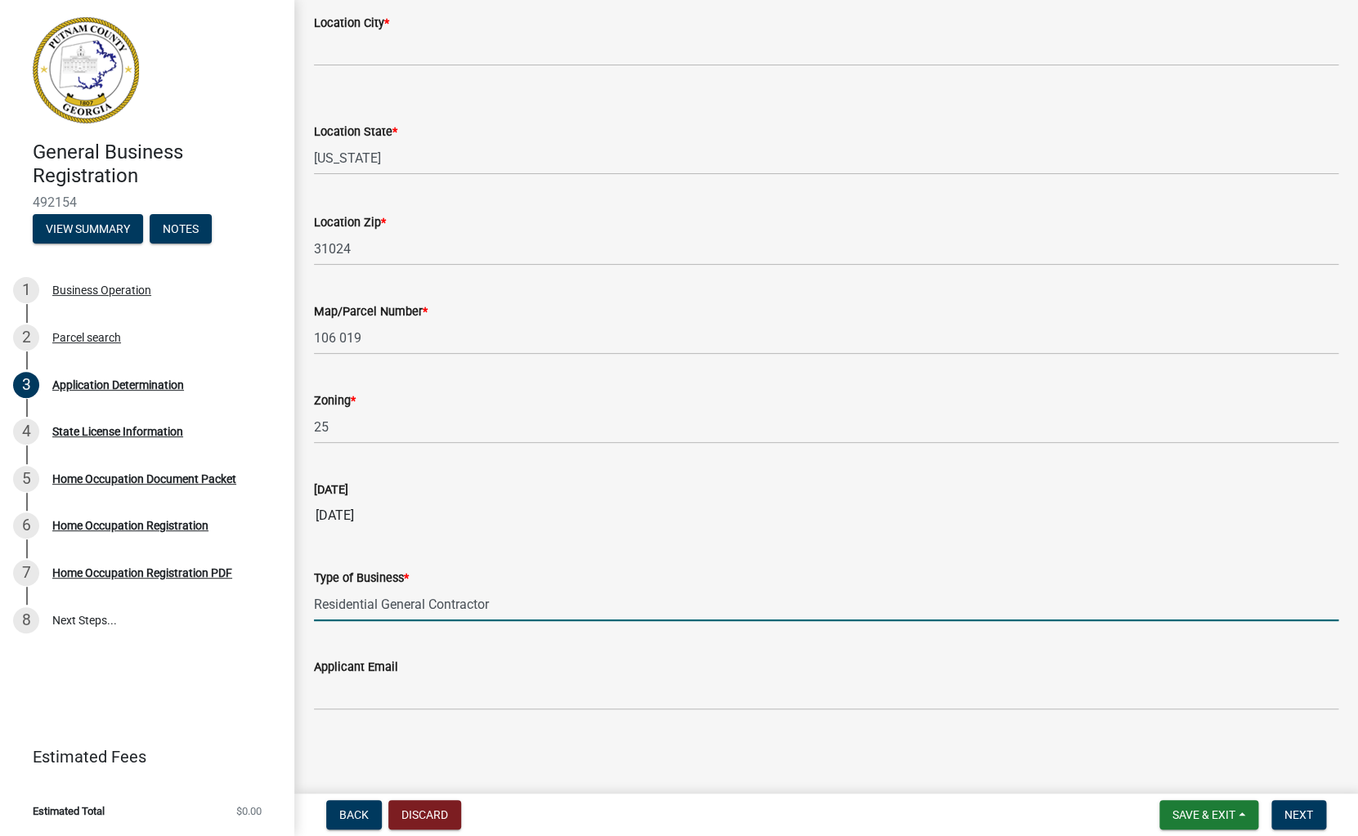
click at [719, 607] on input "Residential General Contractor" at bounding box center [826, 605] width 1024 height 34
type input "Residential General Contractor"
click at [1302, 813] on span "Next" at bounding box center [1298, 814] width 29 height 13
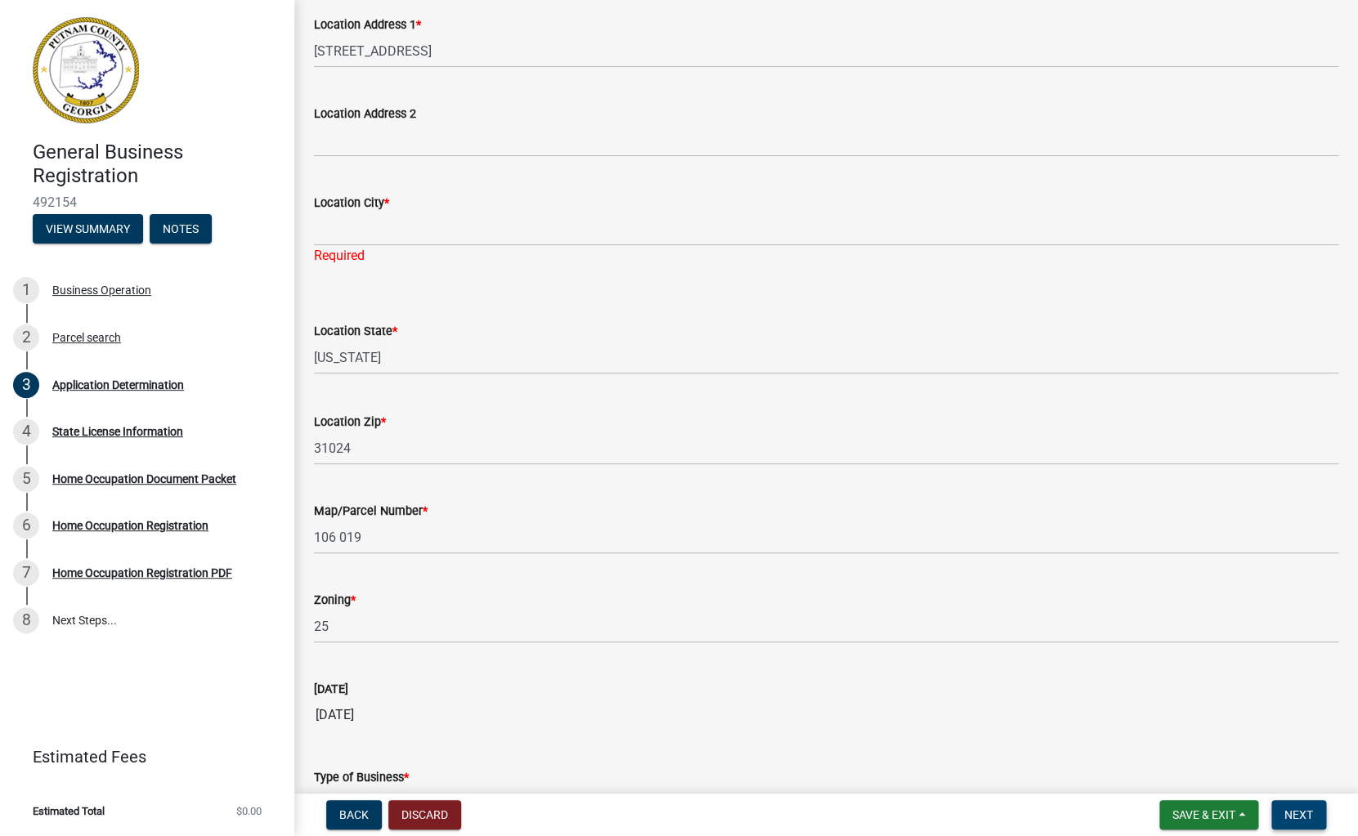
scroll to position [1075, 0]
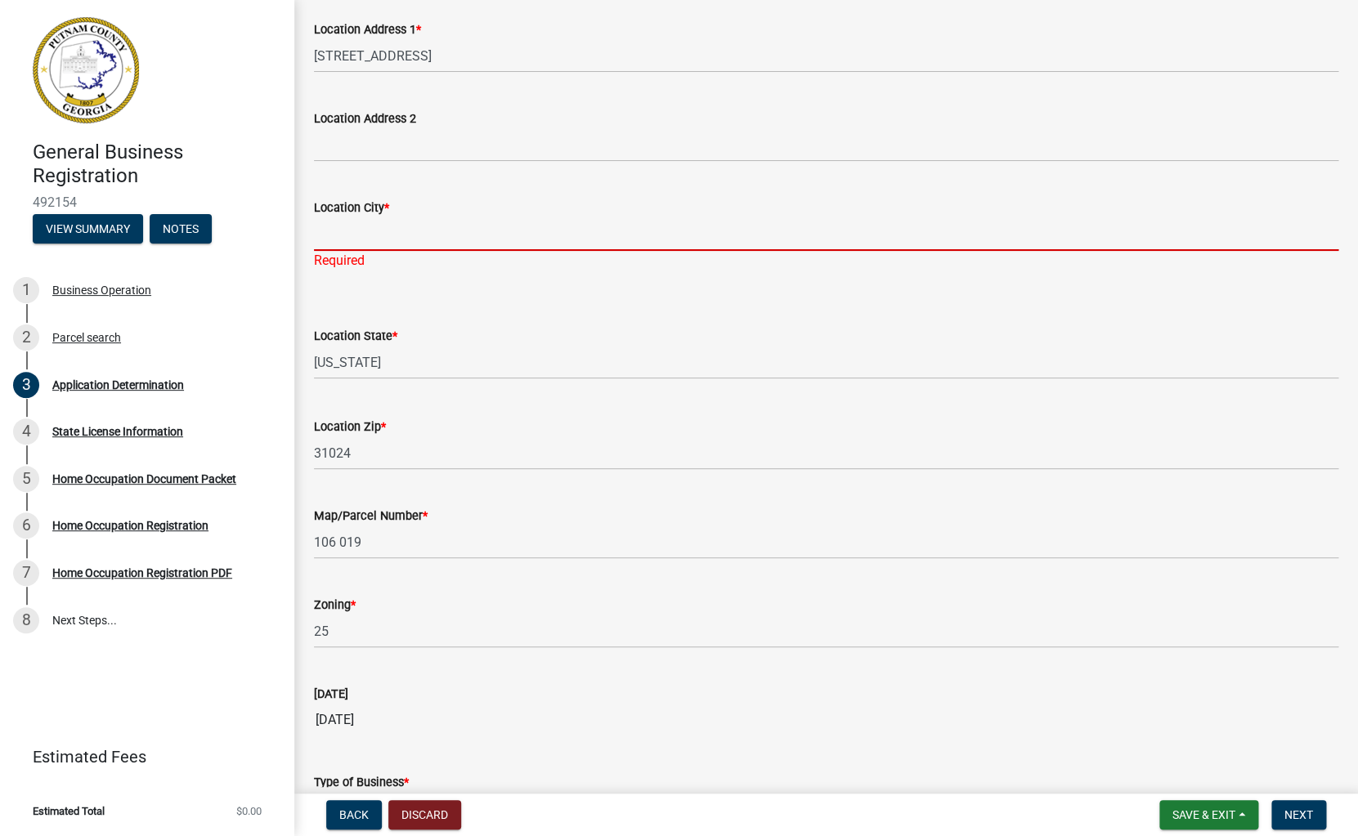
click at [354, 231] on input "Location City *" at bounding box center [826, 234] width 1024 height 34
click at [879, 232] on input "Eatonton" at bounding box center [826, 234] width 1024 height 34
type input "Eatonton"
click at [1314, 817] on button "Next" at bounding box center [1298, 814] width 55 height 29
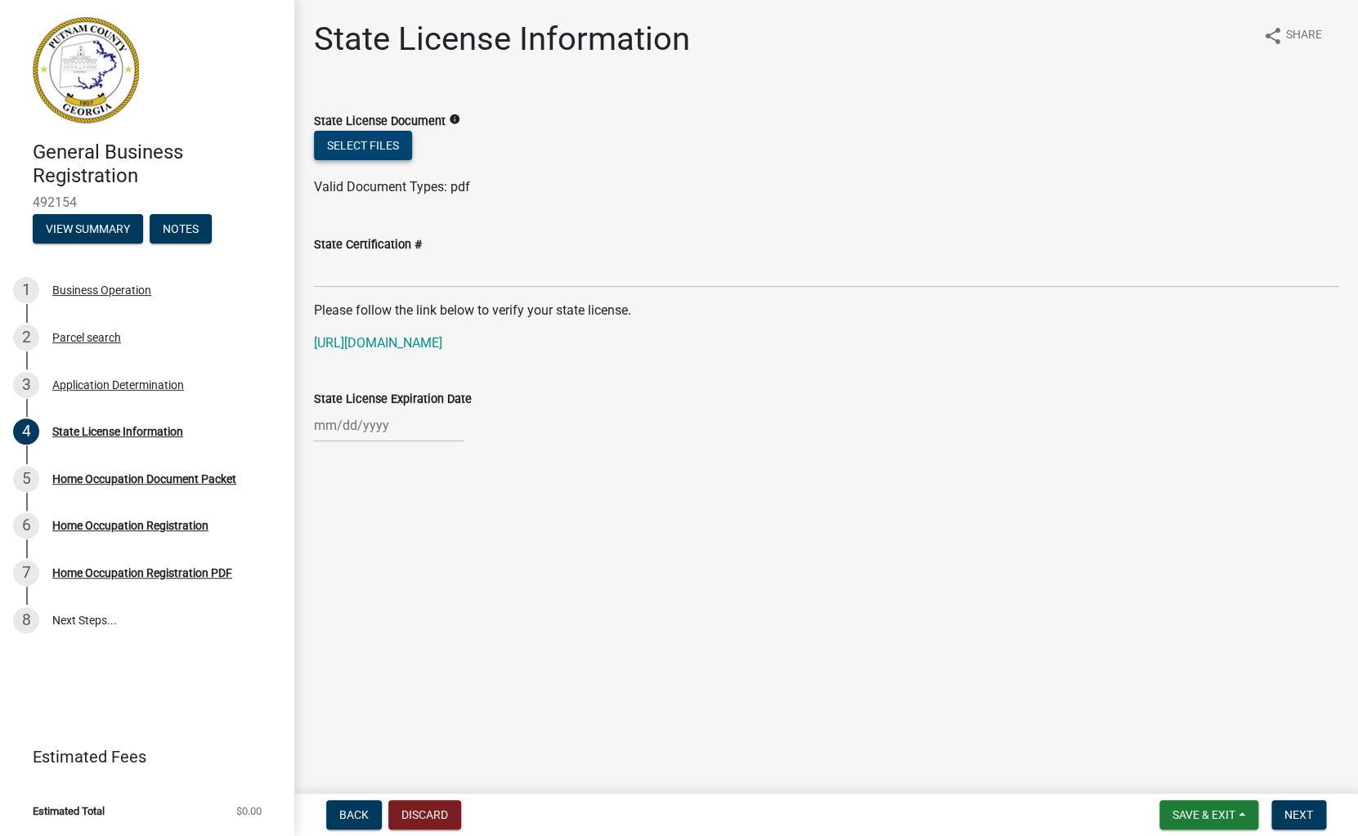
click at [389, 144] on button "Select files" at bounding box center [363, 145] width 98 height 29
click at [360, 143] on button "Select files" at bounding box center [363, 145] width 98 height 29
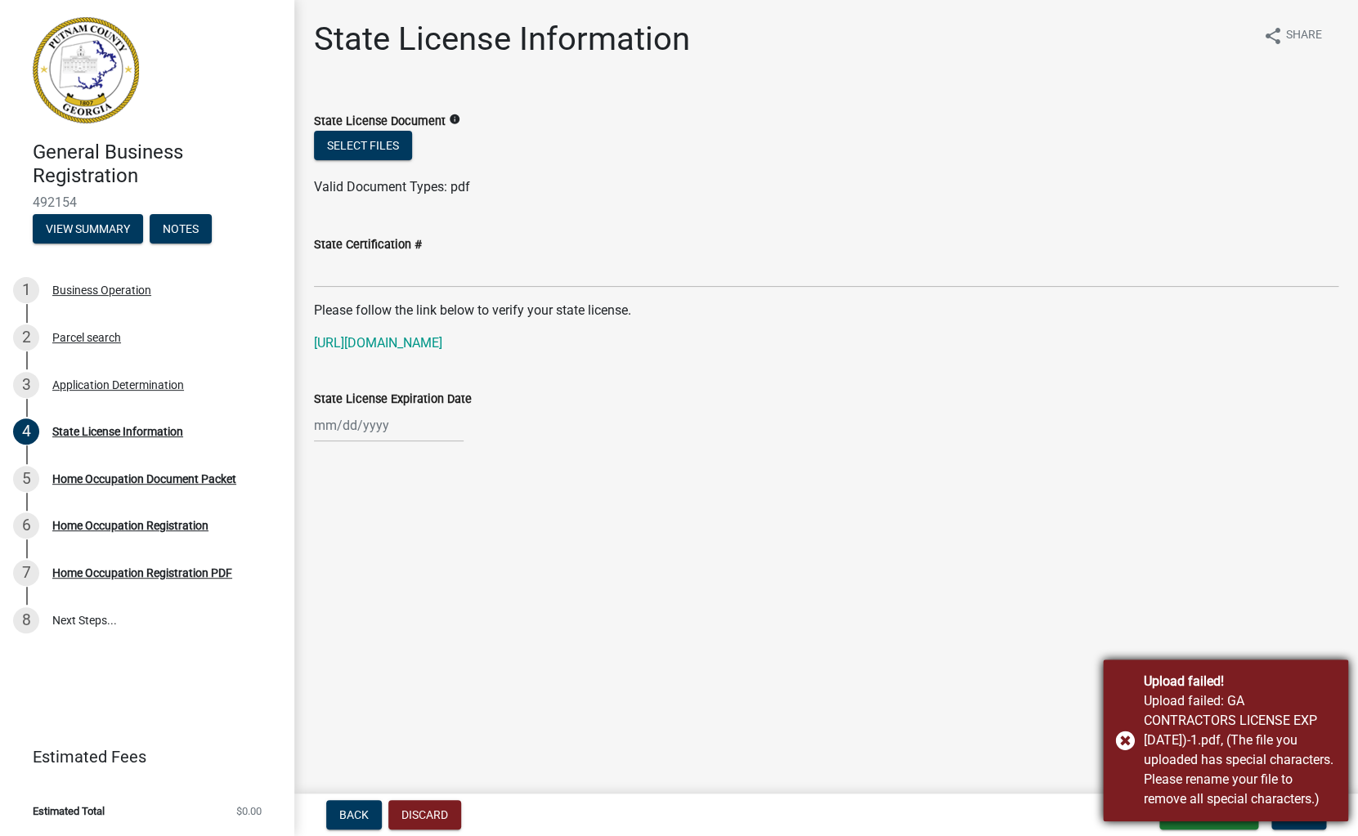
click at [1123, 737] on div "Upload failed! Upload failed: GA CONTRACTORS LICENSE EXP [DATE])-1.pdf, (The fi…" at bounding box center [1225, 741] width 245 height 162
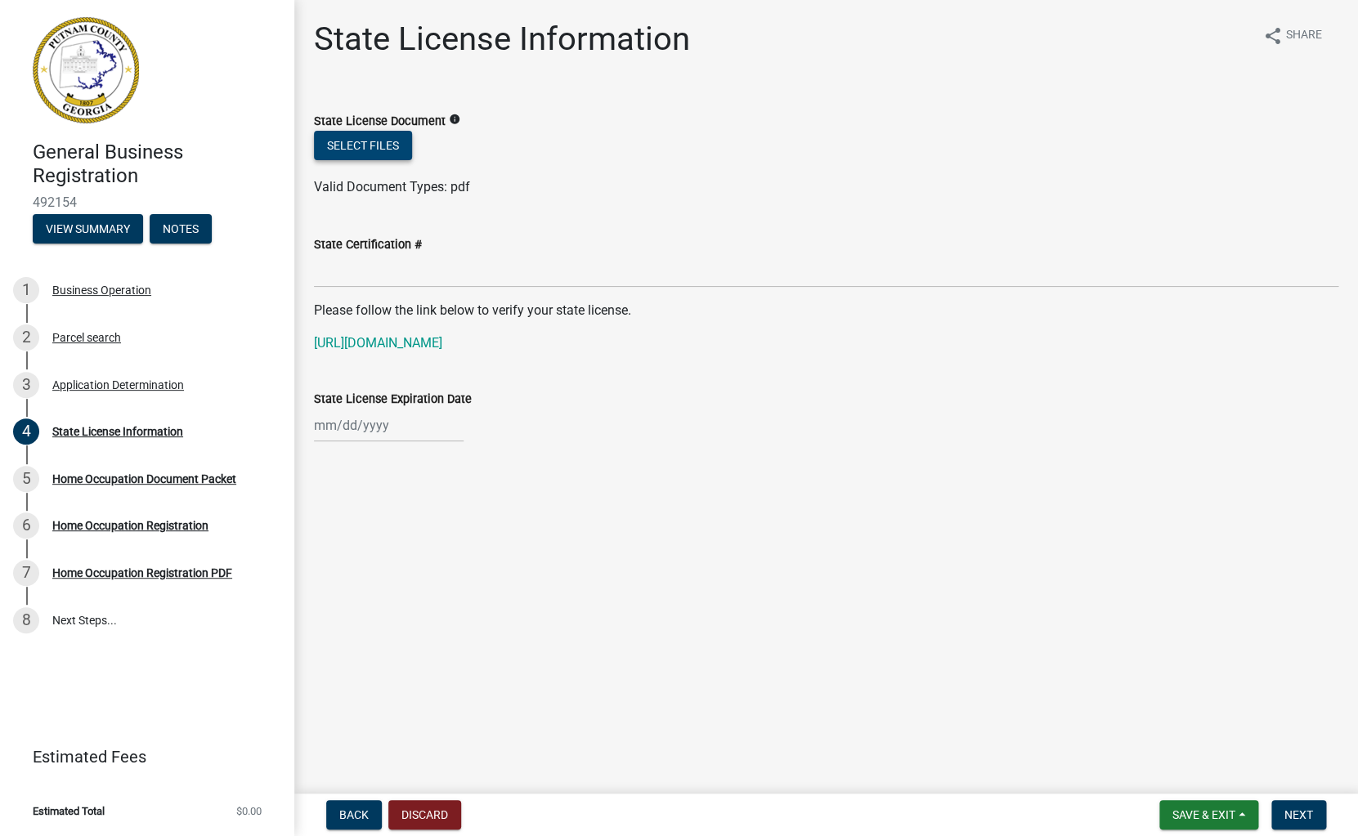
click at [379, 138] on button "Select files" at bounding box center [363, 145] width 98 height 29
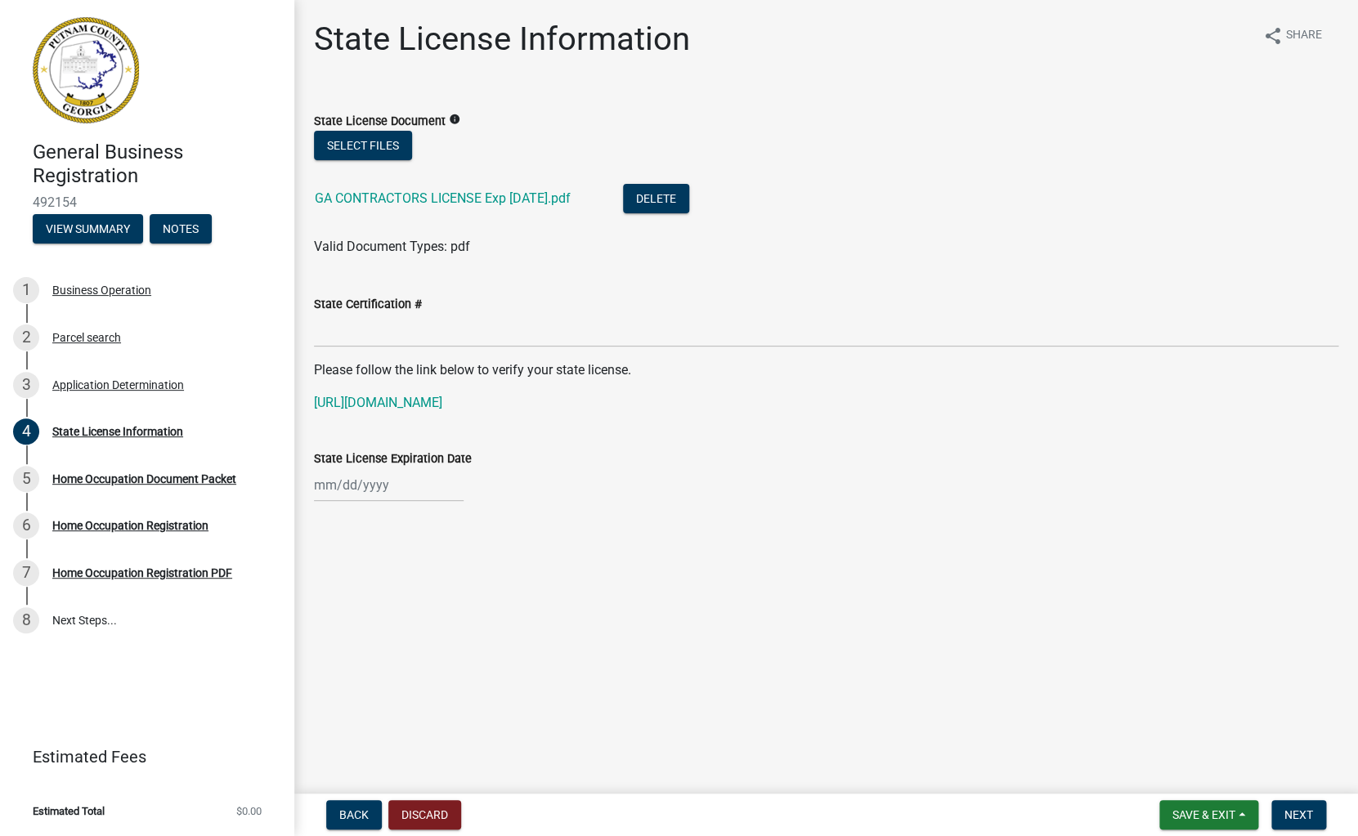
click at [365, 494] on input "State License Expiration Date" at bounding box center [389, 485] width 150 height 34
click at [359, 486] on input "State License Expiration Date" at bounding box center [389, 485] width 150 height 34
type input "06302025"
click at [640, 518] on div "State License Information share Share State License Document info Select files …" at bounding box center [826, 276] width 1049 height 512
click at [393, 499] on input "06302025" at bounding box center [389, 485] width 150 height 34
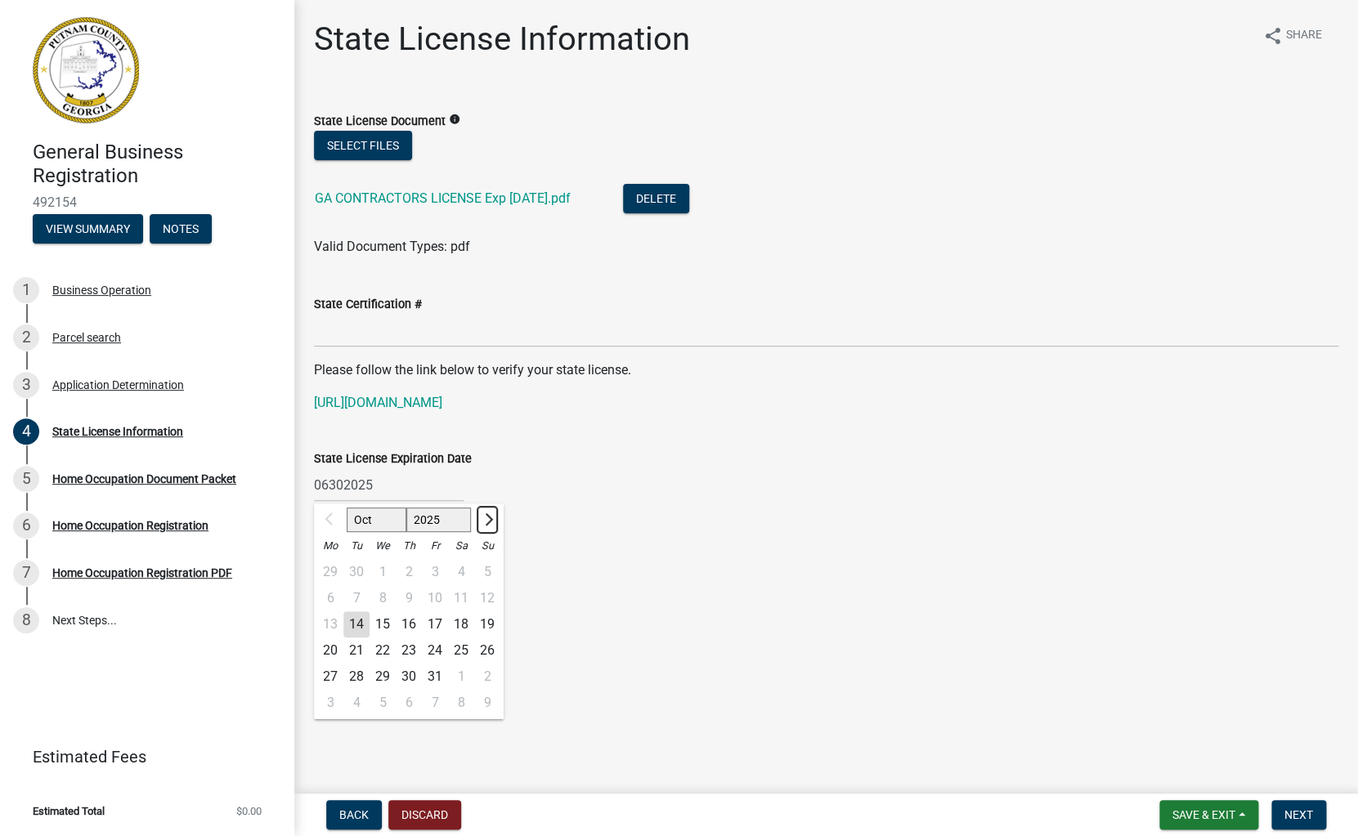
click at [495, 523] on button "Next month" at bounding box center [487, 520] width 20 height 26
select select "1"
select select "2026"
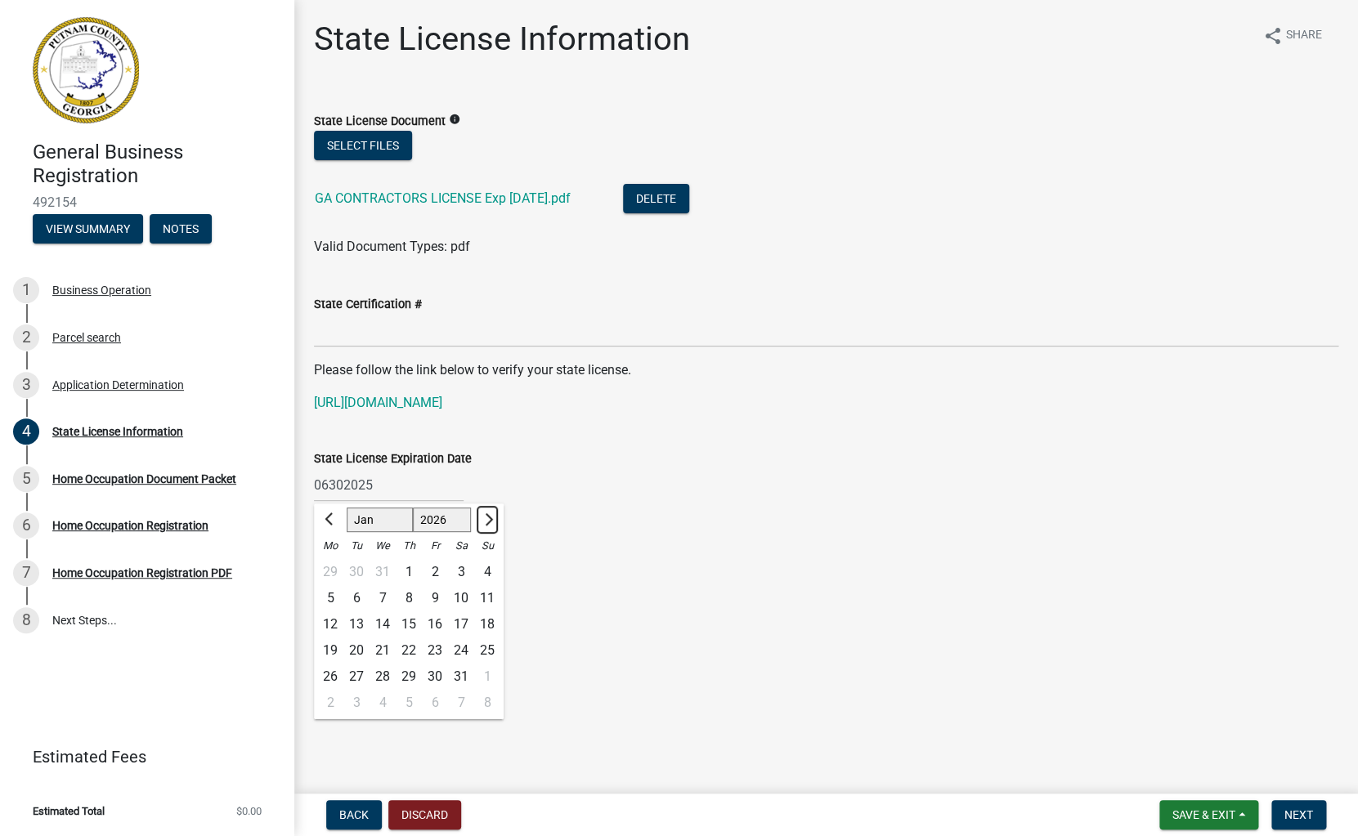
click at [495, 523] on button "Next month" at bounding box center [487, 520] width 20 height 26
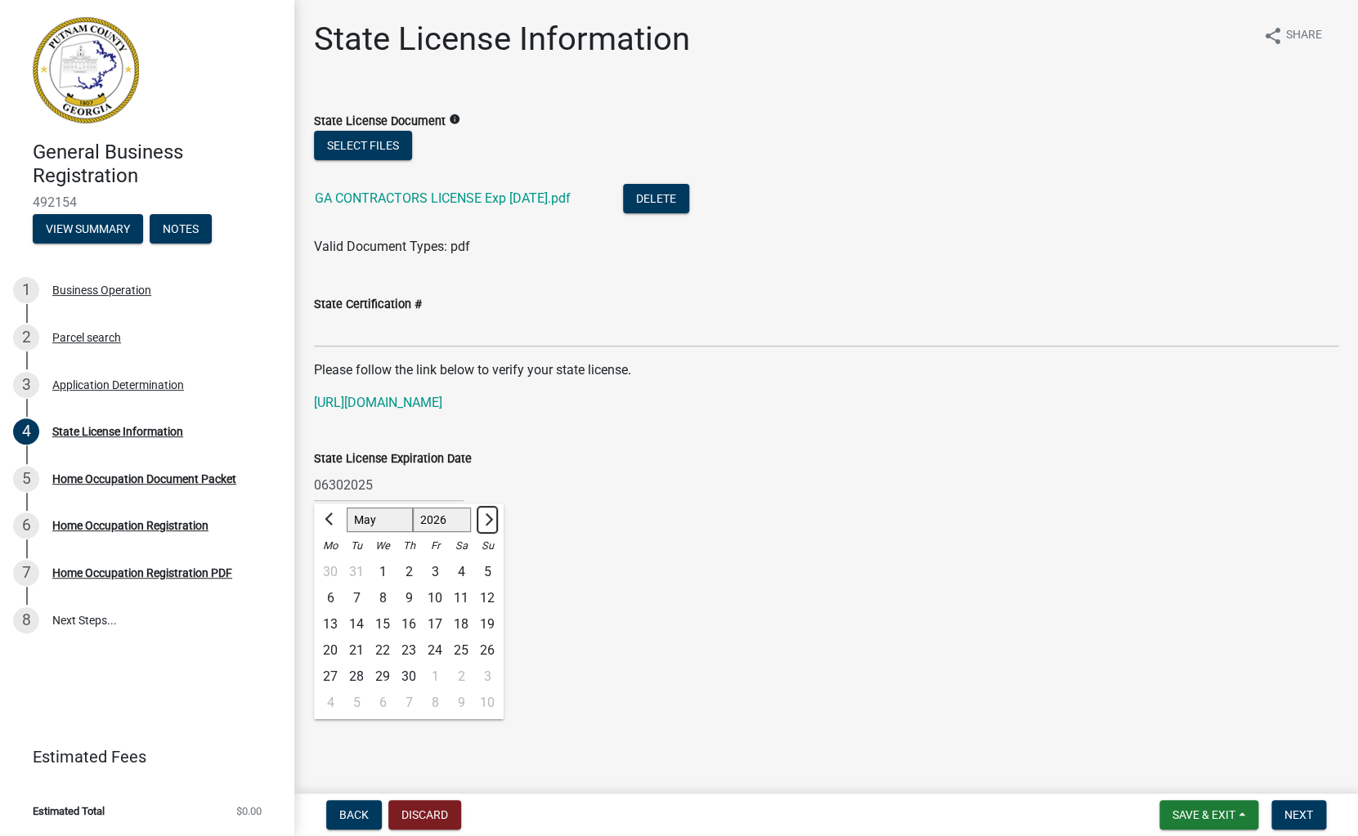
select select "6"
click at [354, 678] on div "30" at bounding box center [356, 677] width 26 height 26
type input "[DATE]"
click at [1301, 817] on span "Next" at bounding box center [1298, 814] width 29 height 13
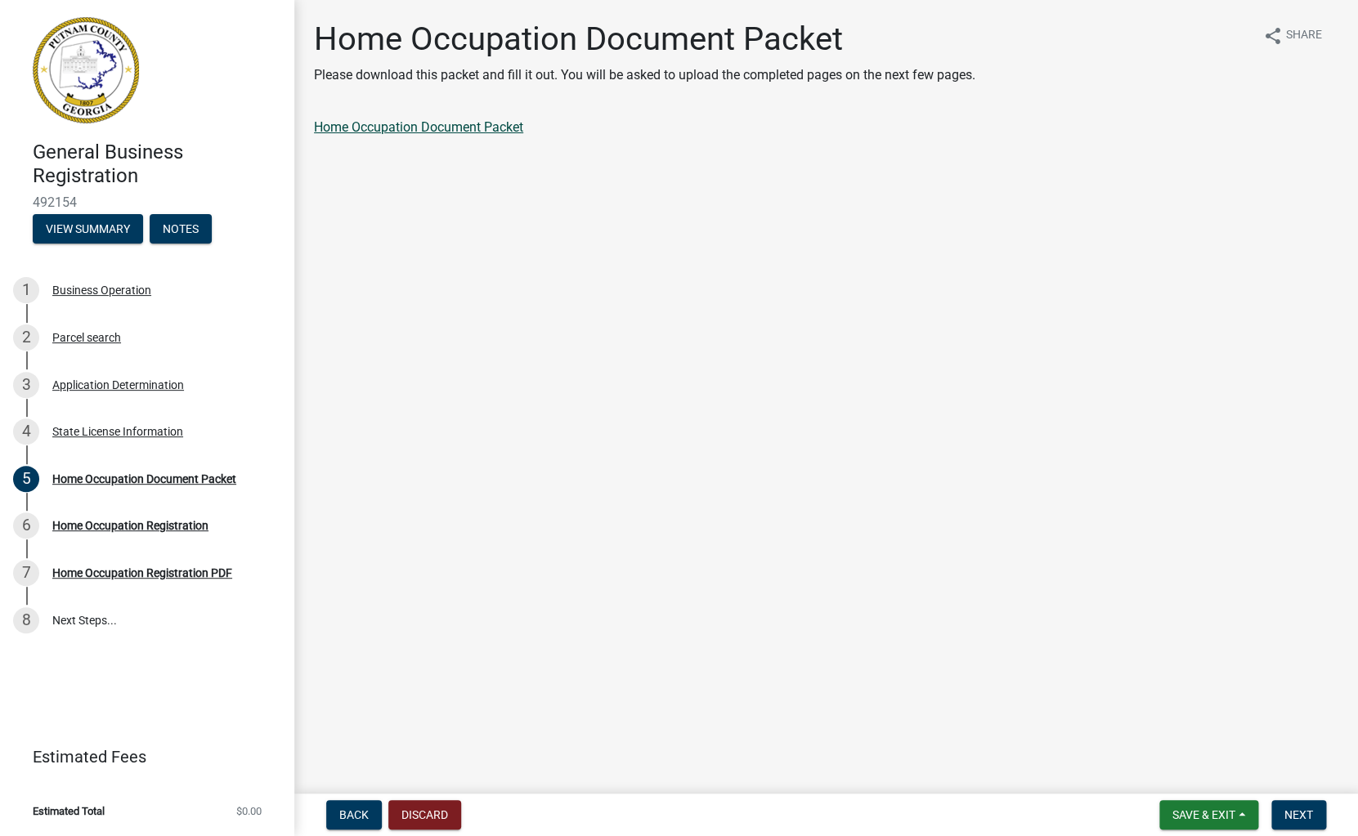
click at [396, 131] on link "Home Occupation Document Packet" at bounding box center [418, 127] width 209 height 16
click at [1301, 813] on span "Next" at bounding box center [1298, 814] width 29 height 13
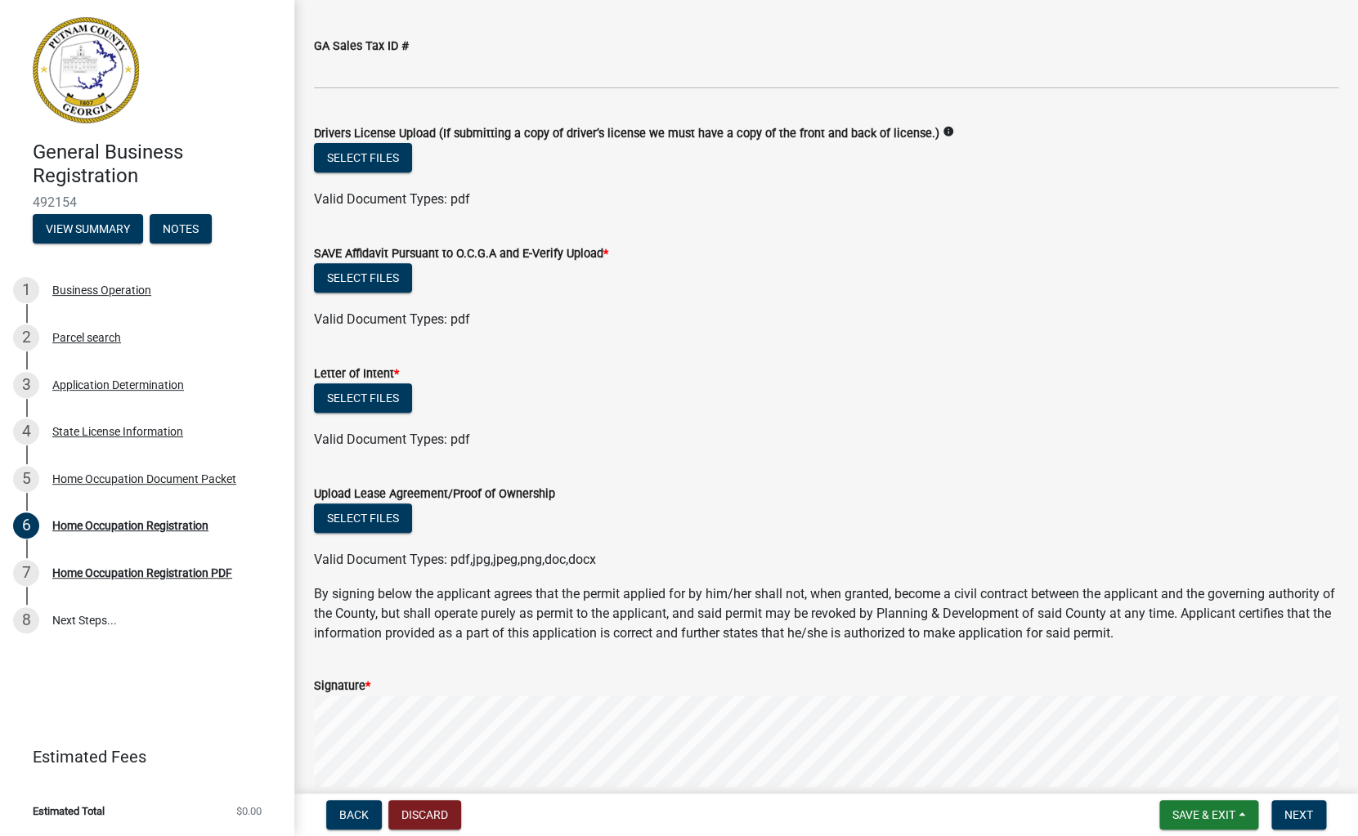
scroll to position [159, 0]
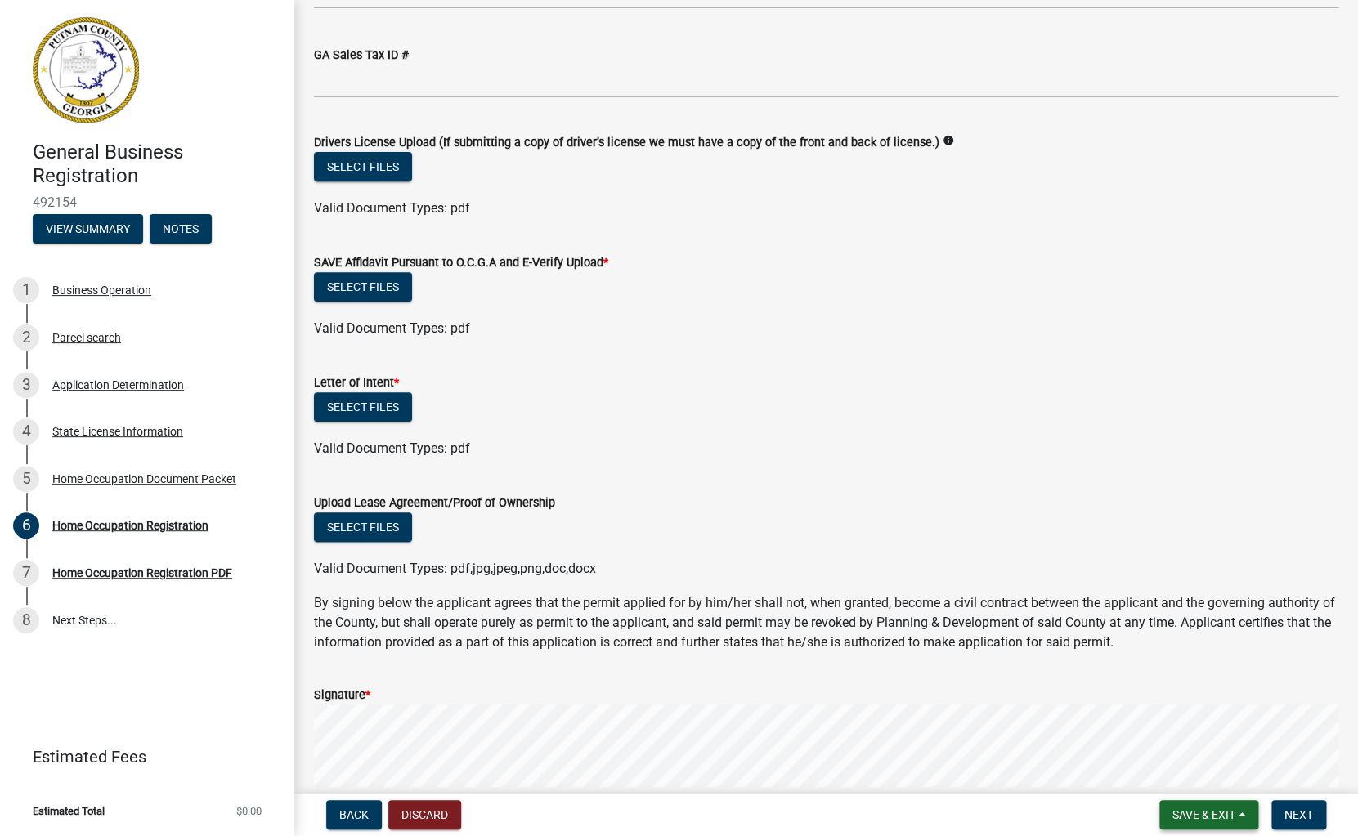
click at [1204, 819] on span "Save & Exit" at bounding box center [1203, 814] width 63 height 13
click at [1174, 766] on button "Save & Exit" at bounding box center [1192, 772] width 131 height 39
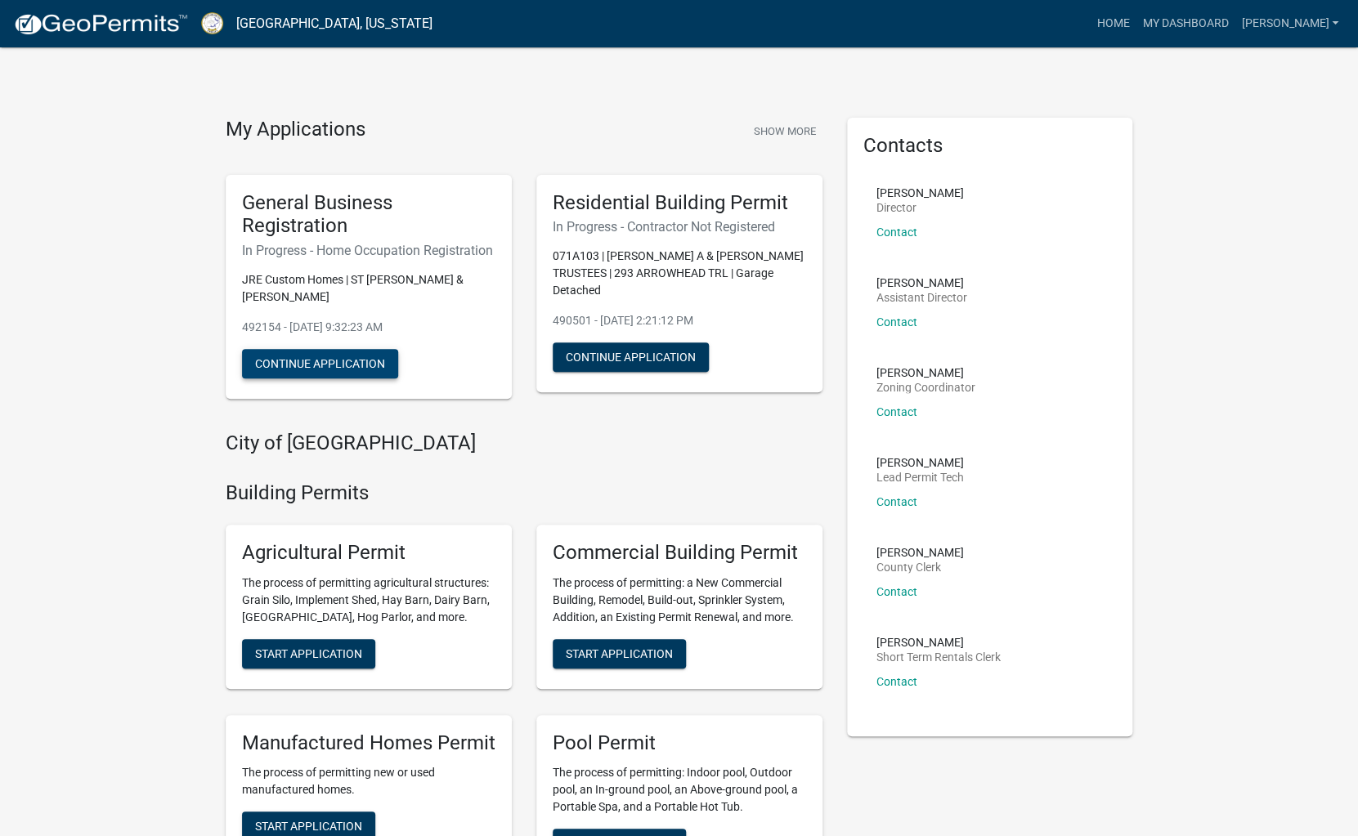
click at [334, 378] on button "Continue Application" at bounding box center [320, 363] width 156 height 29
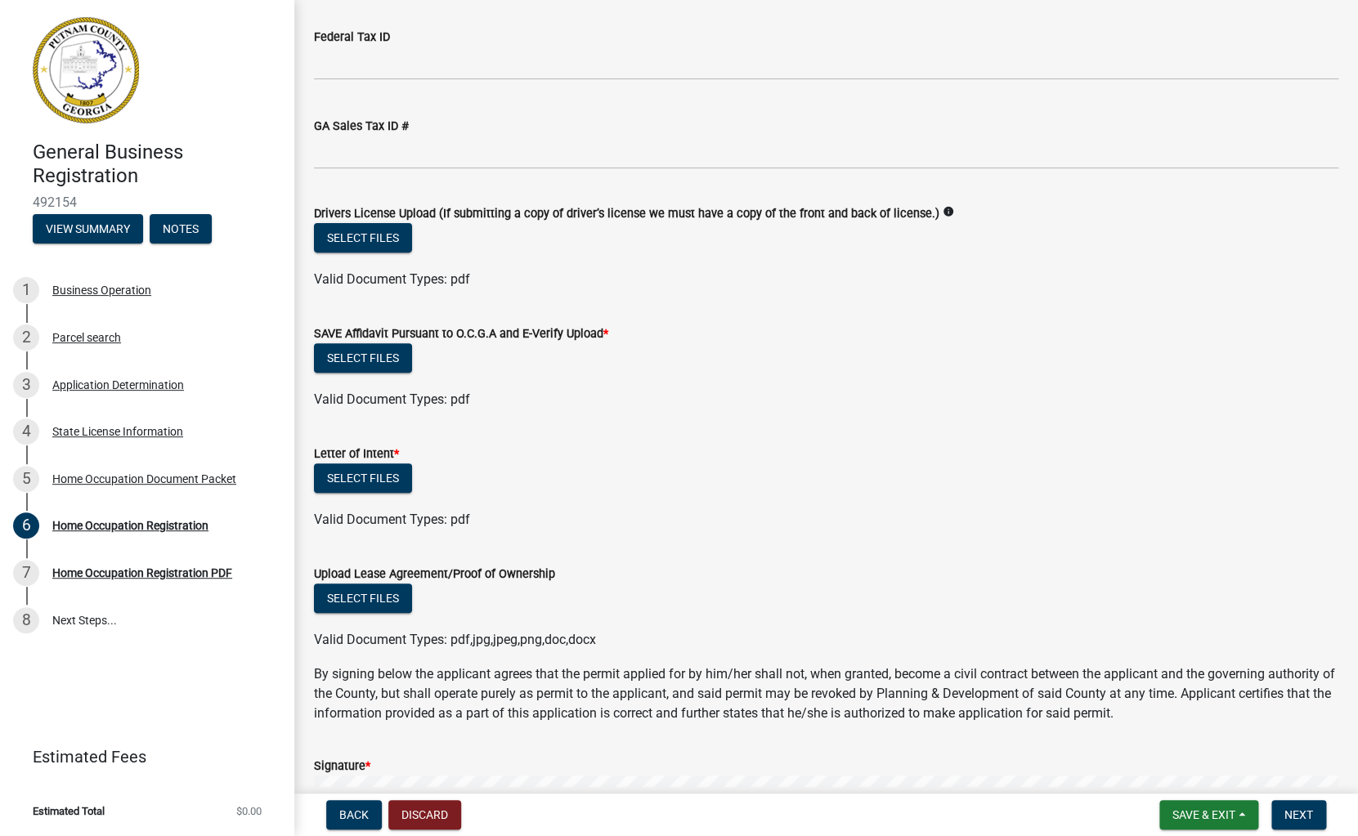
scroll to position [78, 0]
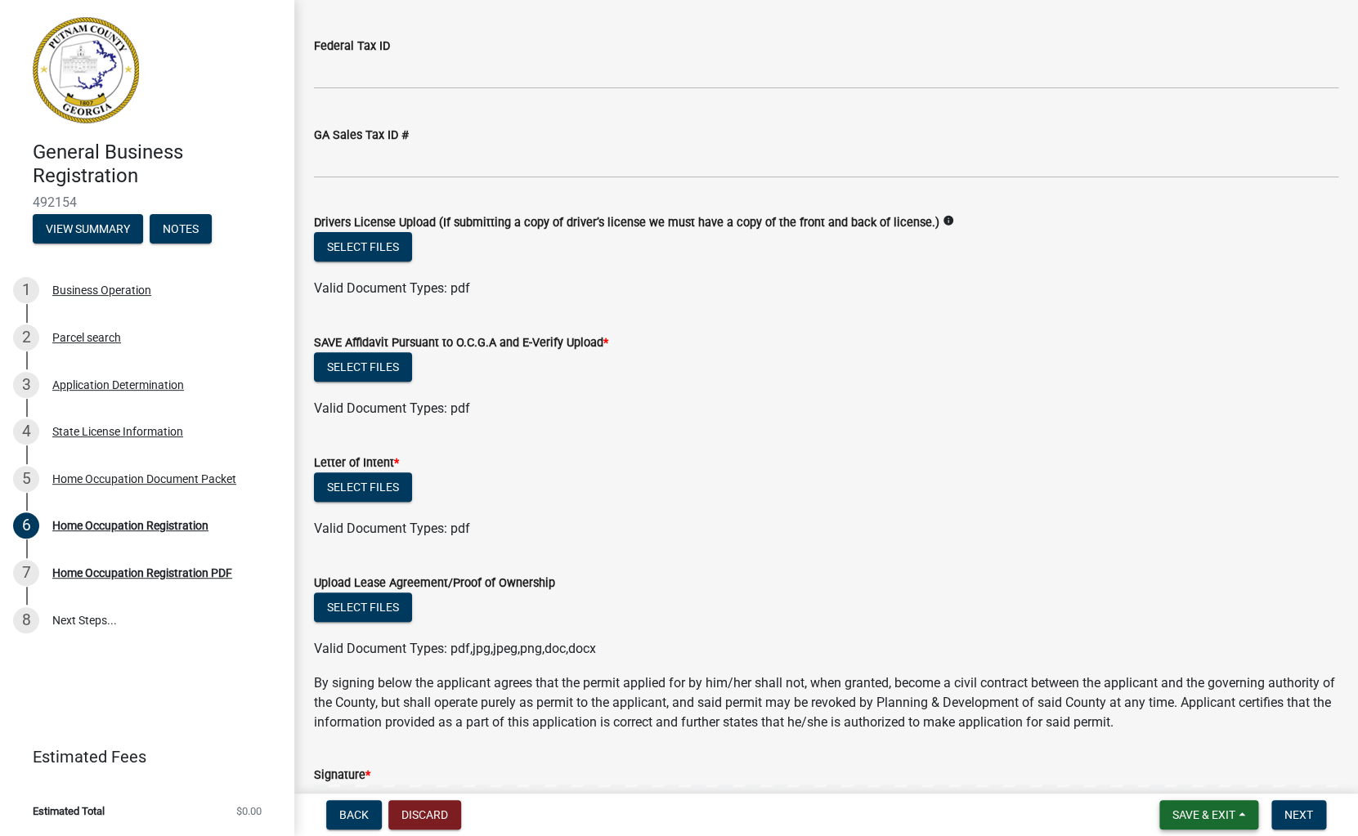
click at [1229, 817] on span "Save & Exit" at bounding box center [1203, 814] width 63 height 13
click at [1184, 773] on button "Save & Exit" at bounding box center [1192, 772] width 131 height 39
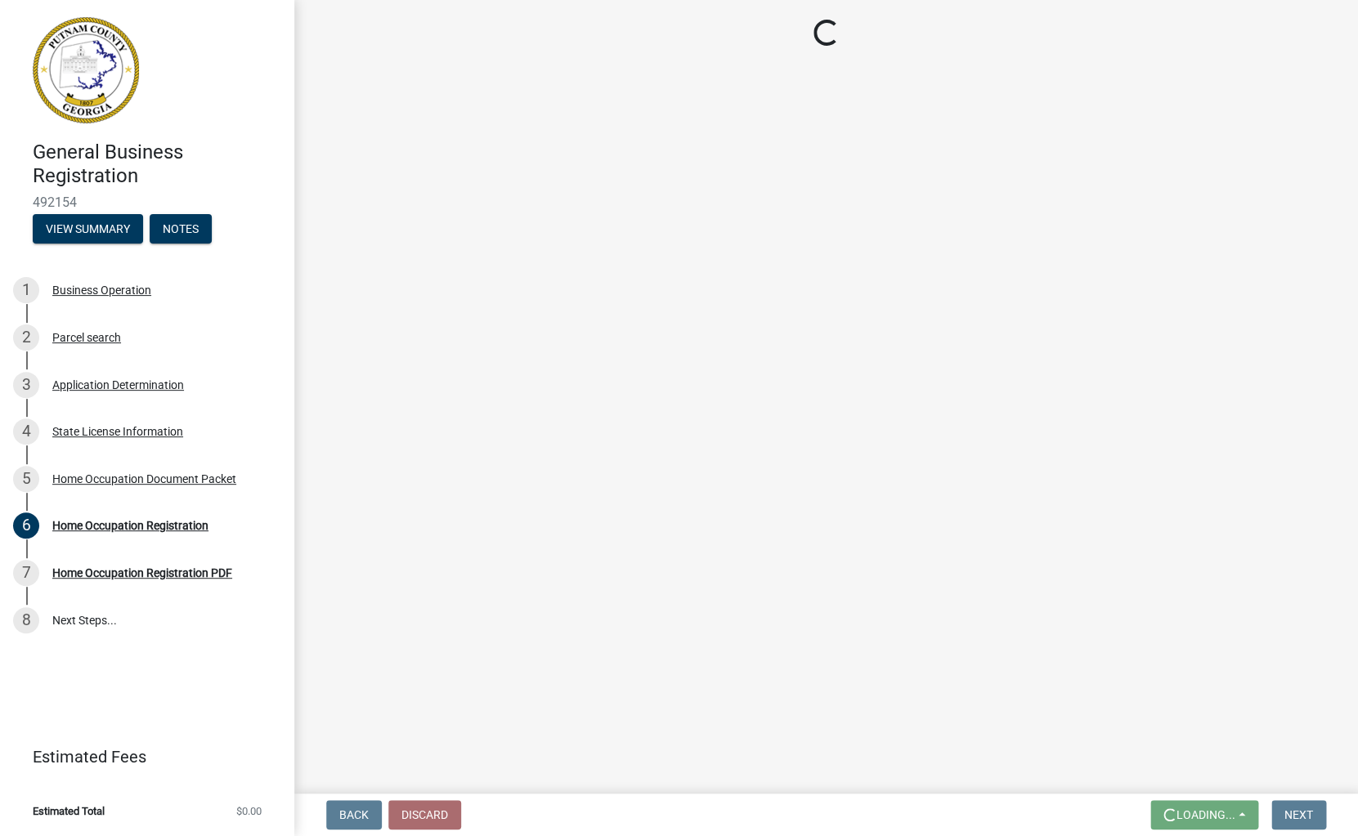
scroll to position [0, 0]
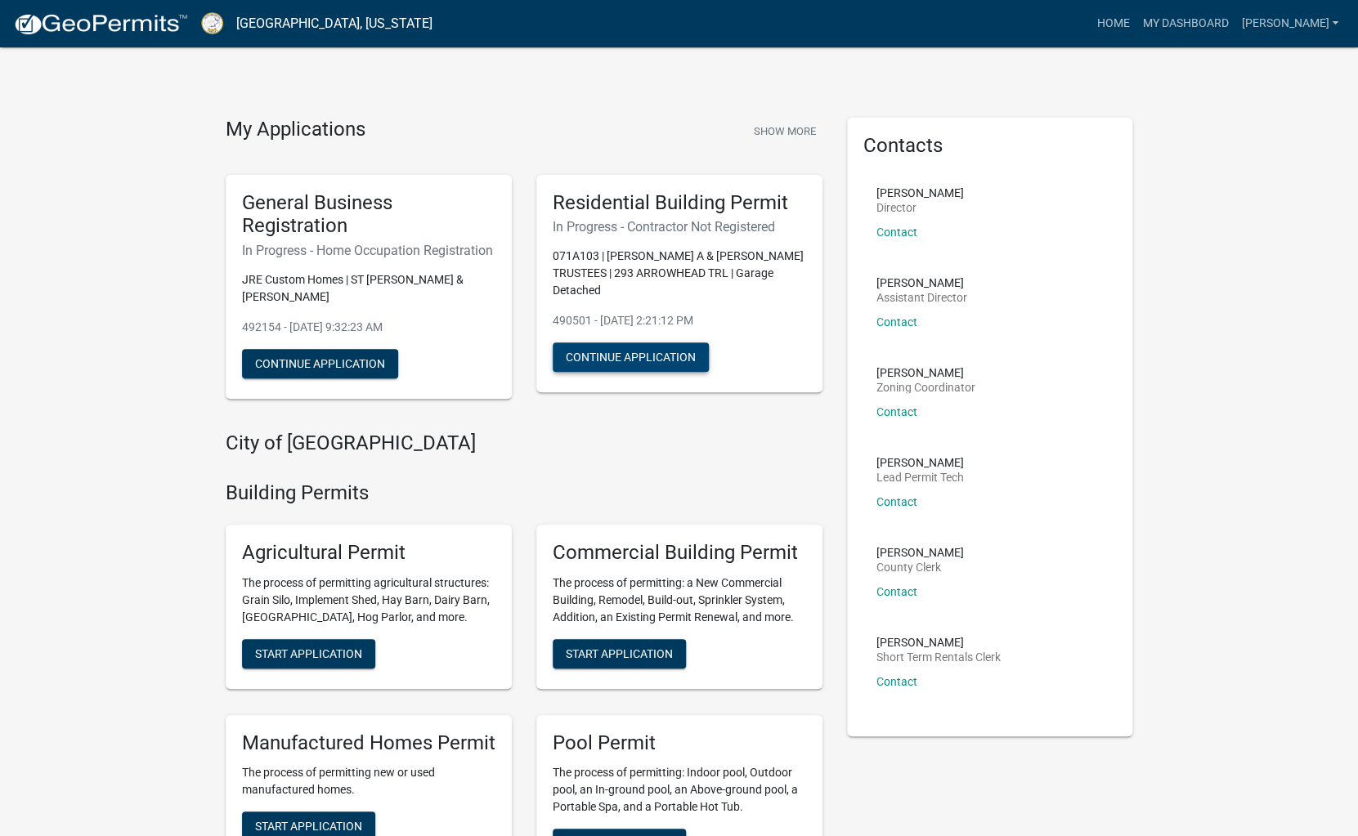
click at [624, 357] on button "Continue Application" at bounding box center [631, 356] width 156 height 29
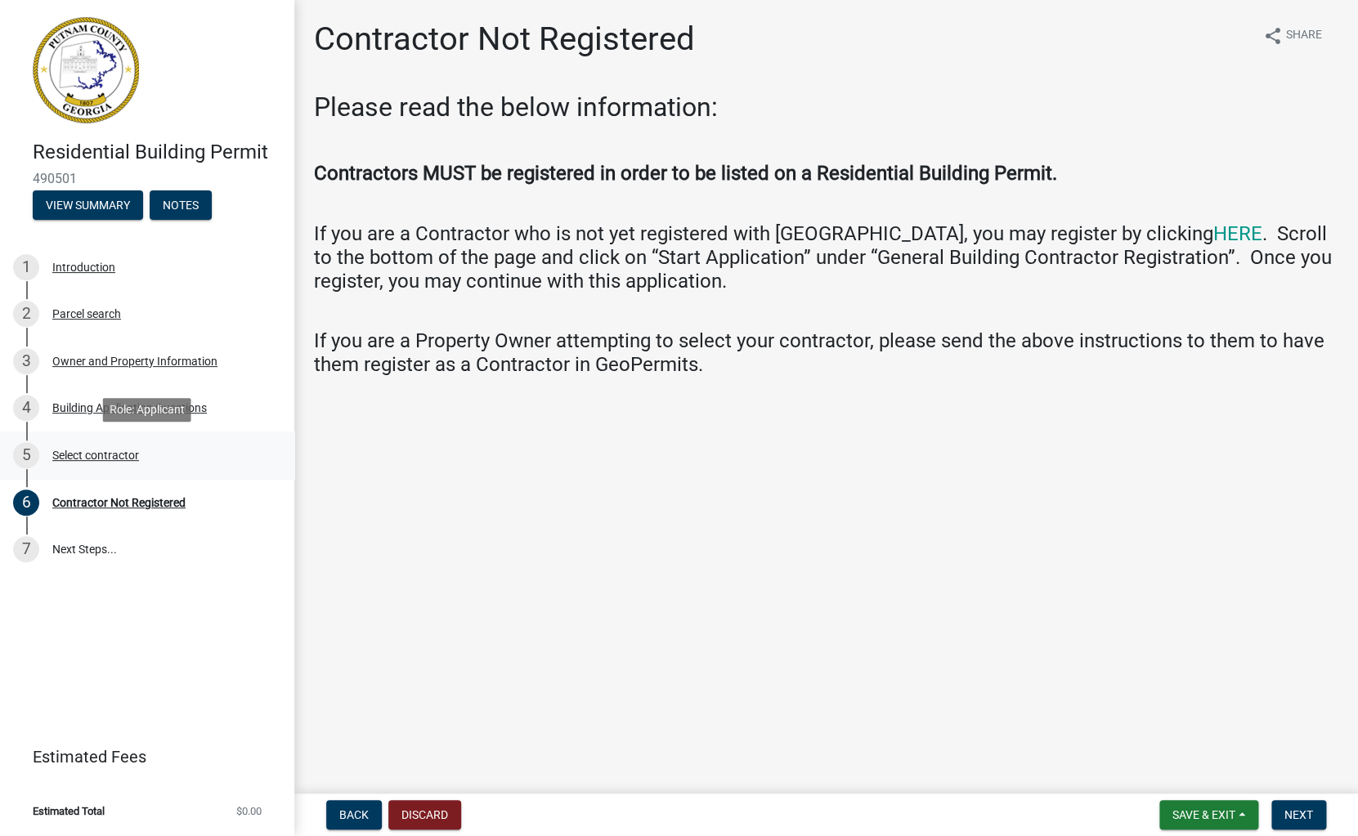
click at [101, 457] on div "Select contractor" at bounding box center [95, 455] width 87 height 11
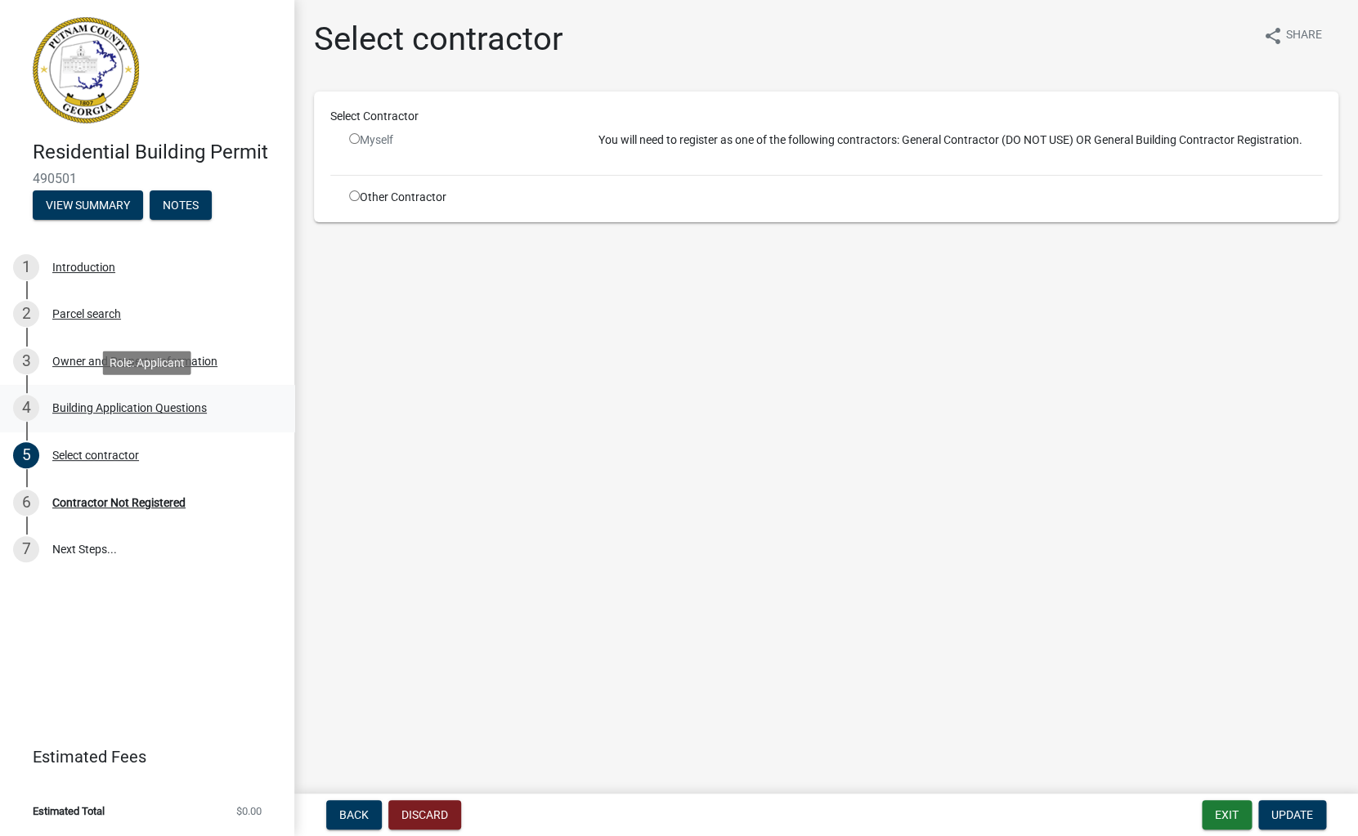
click at [96, 413] on div "Building Application Questions" at bounding box center [129, 407] width 154 height 11
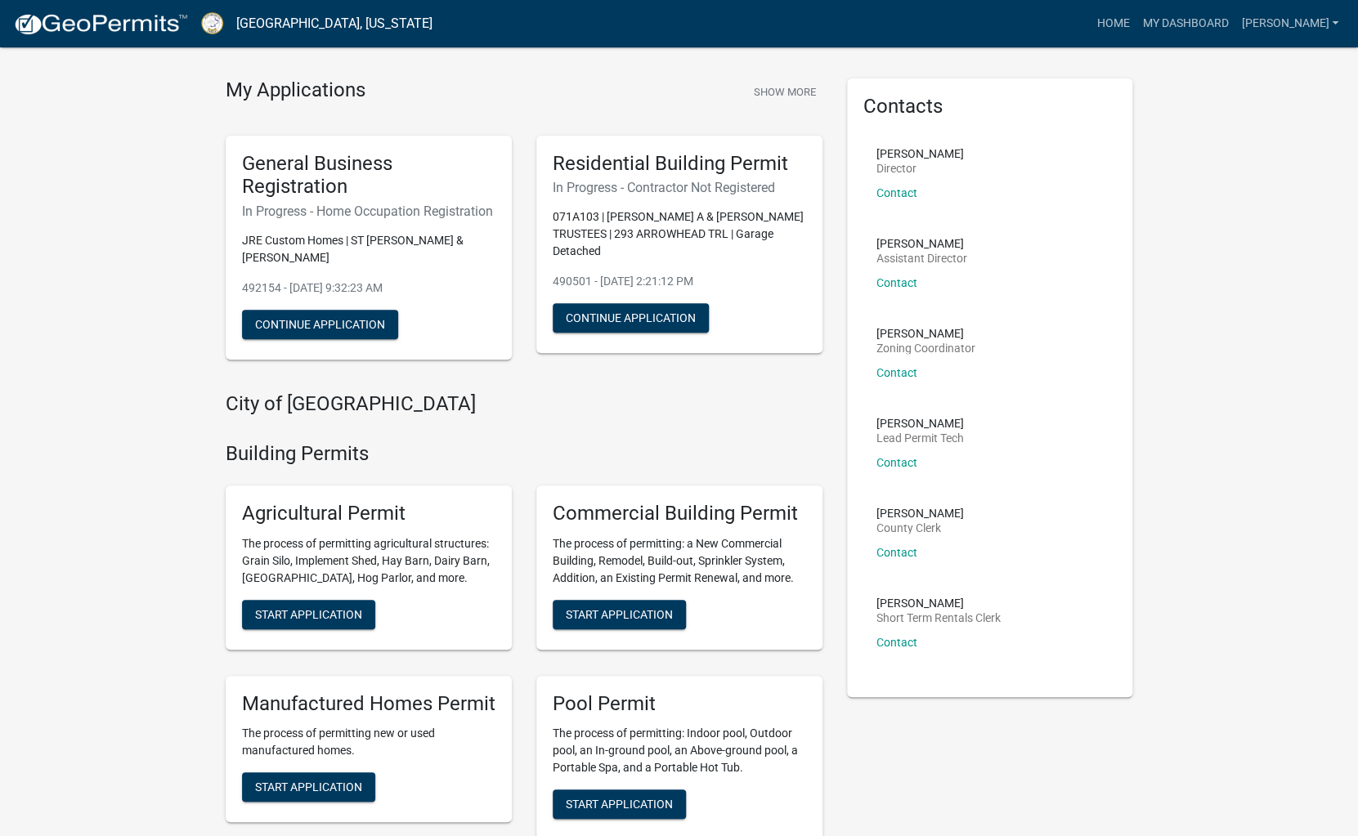
scroll to position [44, 0]
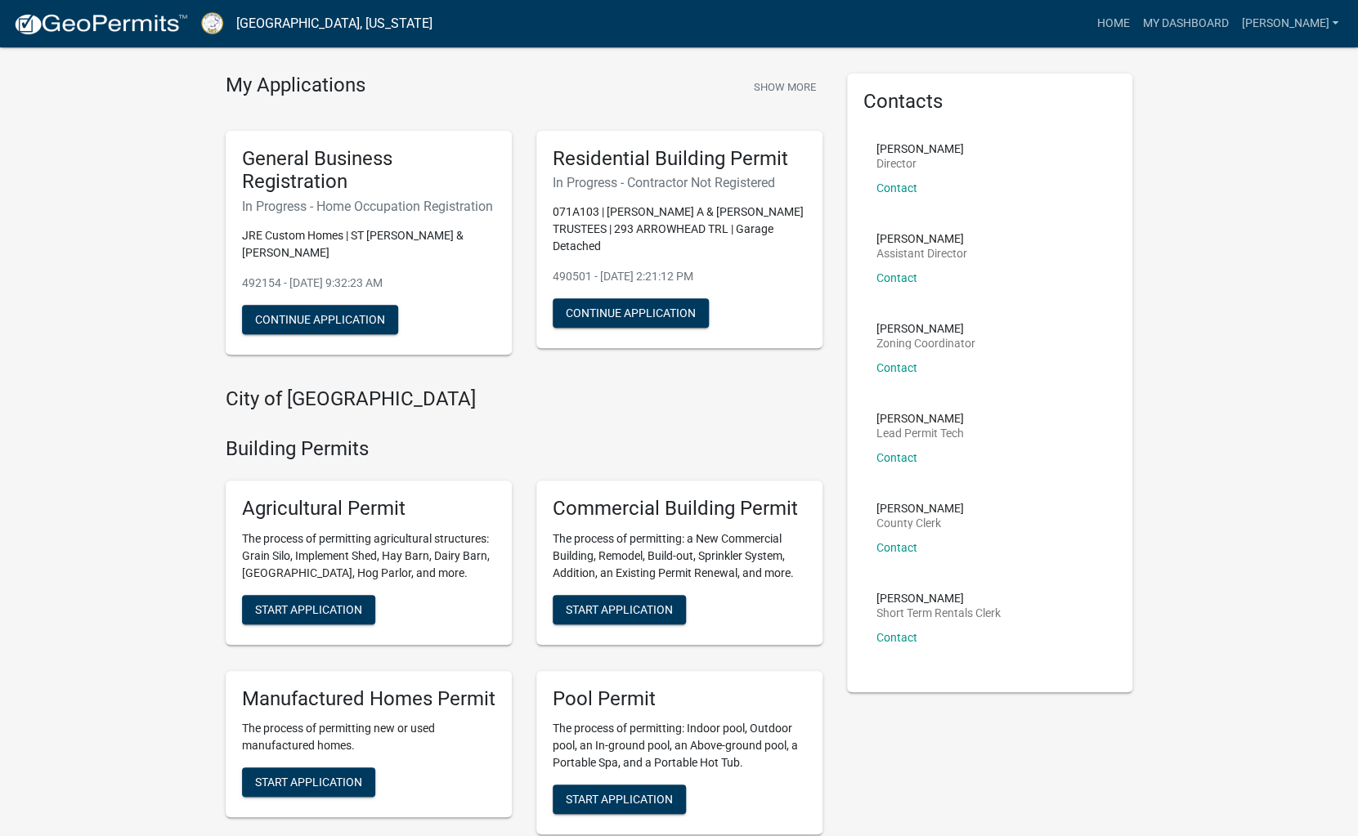
click at [623, 211] on p "071A103 | [PERSON_NAME] A & [PERSON_NAME] TRUSTEES | 293 ARROWHEAD TRL | Garage…" at bounding box center [679, 229] width 253 height 51
click at [642, 172] on div "Residential Building Permit In Progress - Contractor Not Registered 071A103 | […" at bounding box center [679, 240] width 286 height 218
click at [650, 186] on h6 "In Progress - Contractor Not Registered" at bounding box center [679, 183] width 253 height 16
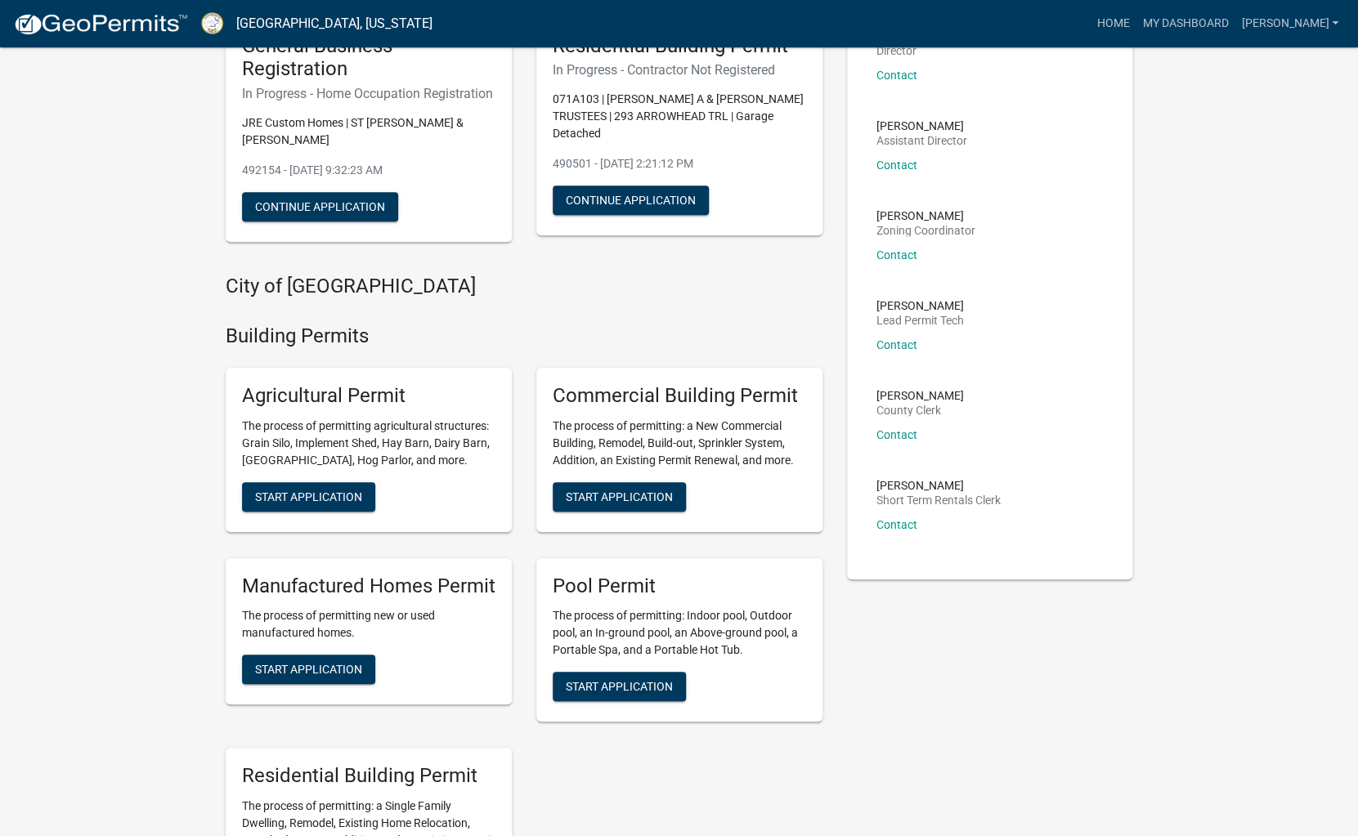
scroll to position [0, 0]
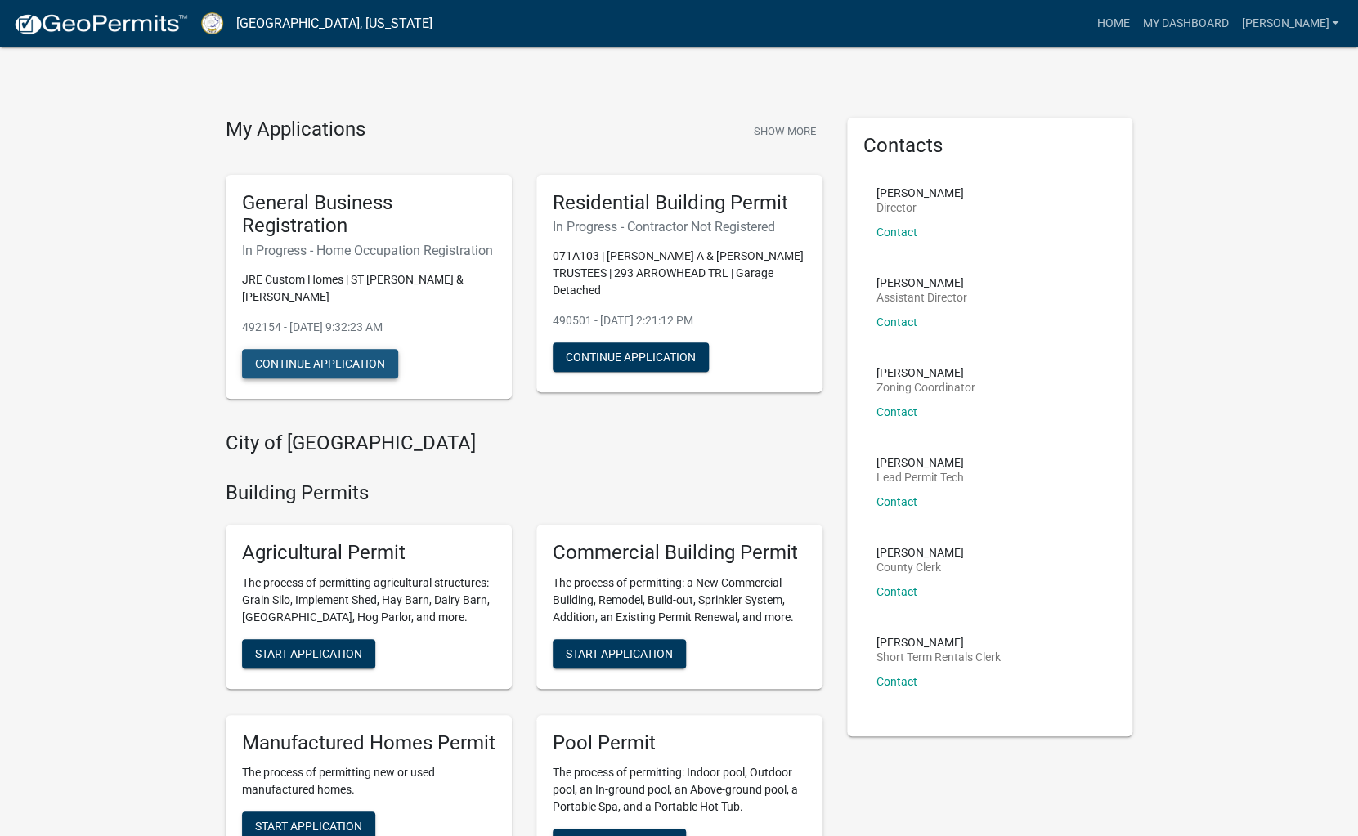
click at [366, 378] on button "Continue Application" at bounding box center [320, 363] width 156 height 29
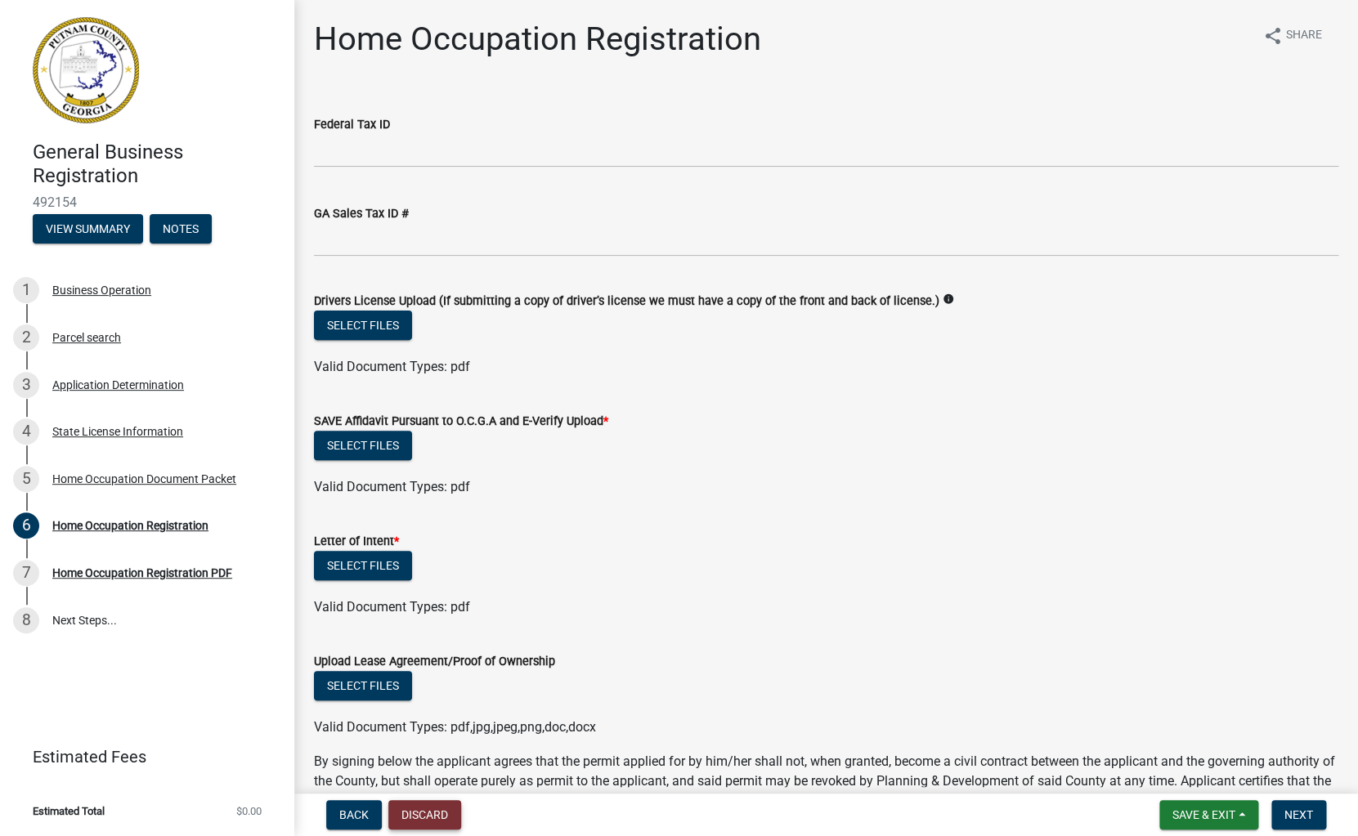
click at [436, 818] on button "Discard" at bounding box center [424, 814] width 73 height 29
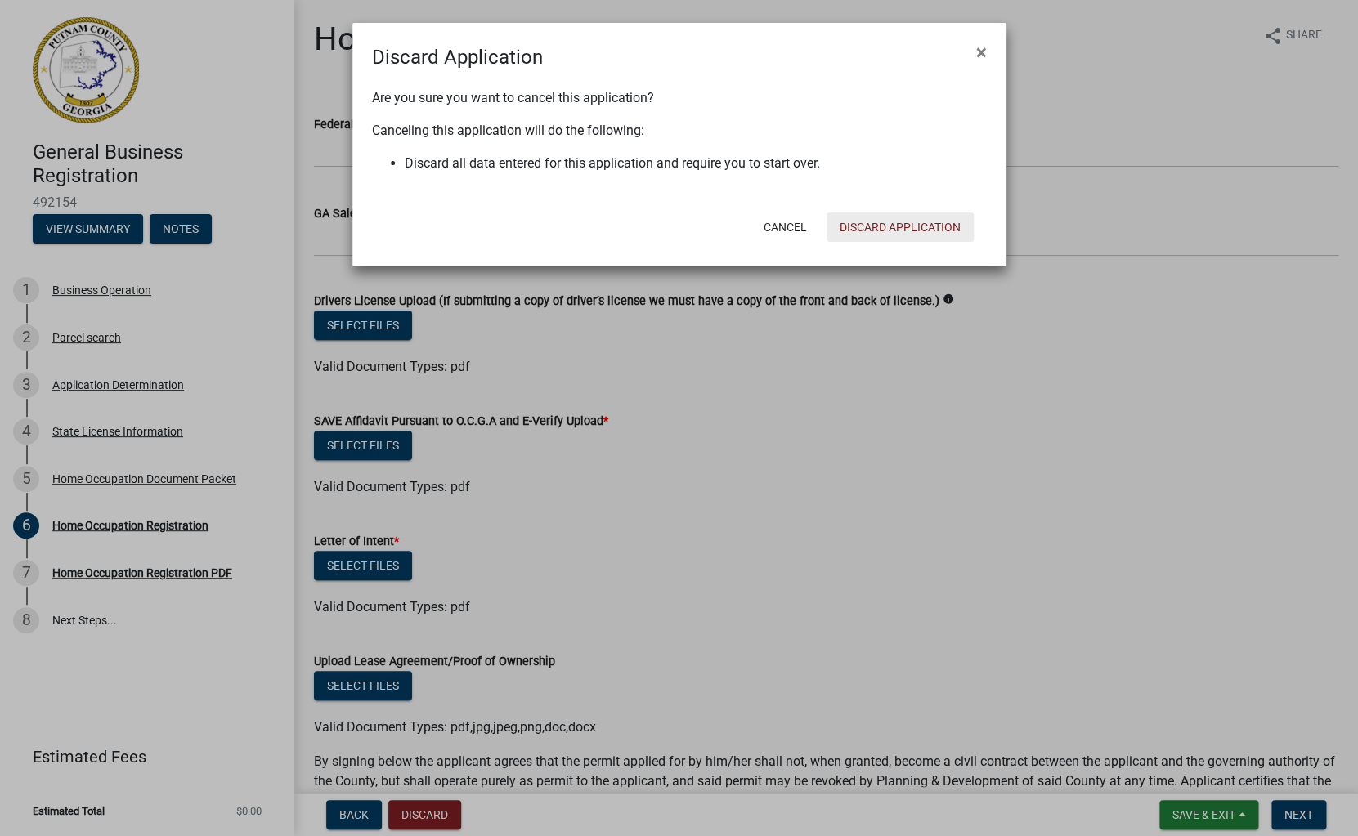
click at [880, 234] on button "Discard Application" at bounding box center [899, 227] width 147 height 29
